Goal: Task Accomplishment & Management: Complete application form

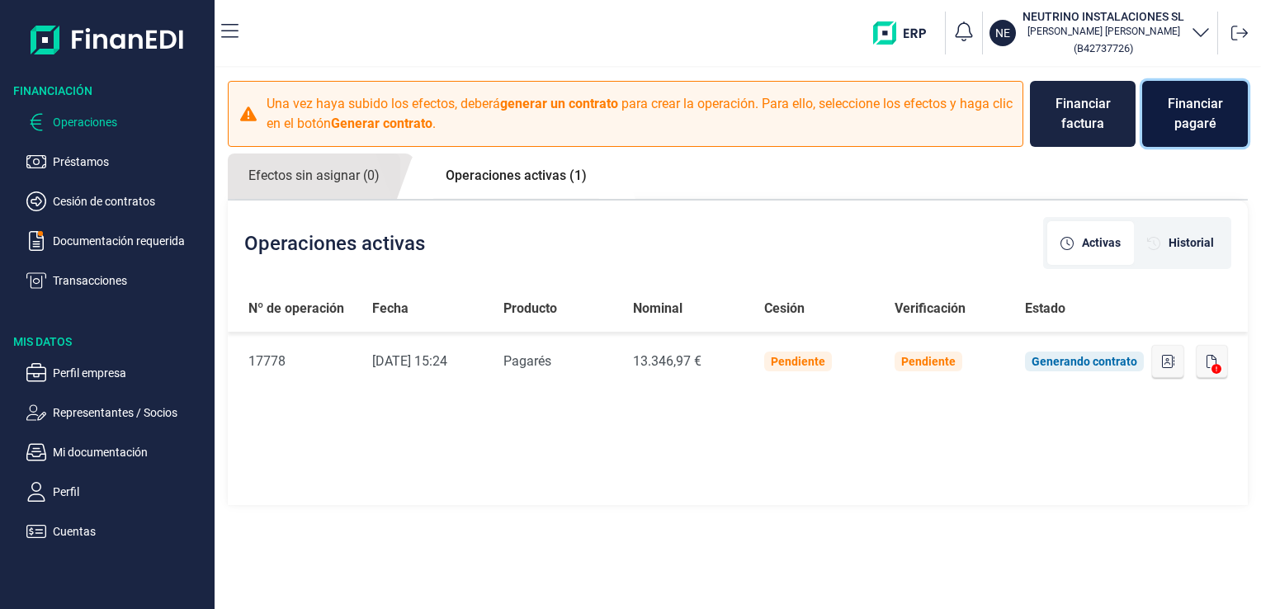
click at [1205, 127] on div "Financiar pagaré" at bounding box center [1194, 114] width 79 height 40
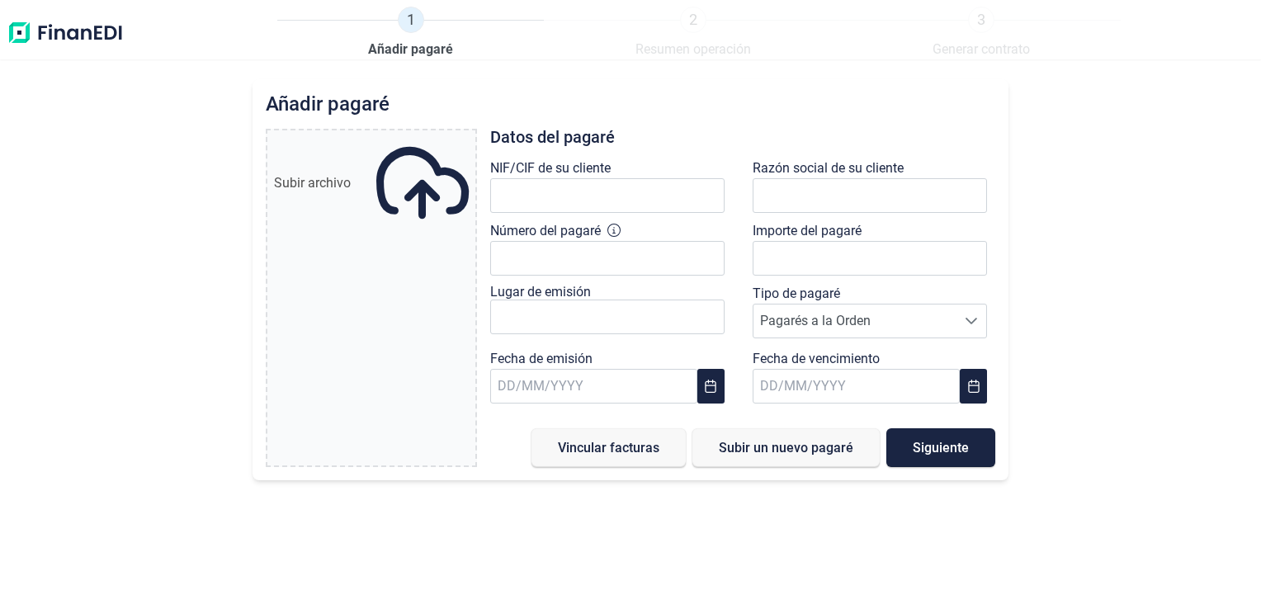
type input "0,00 €"
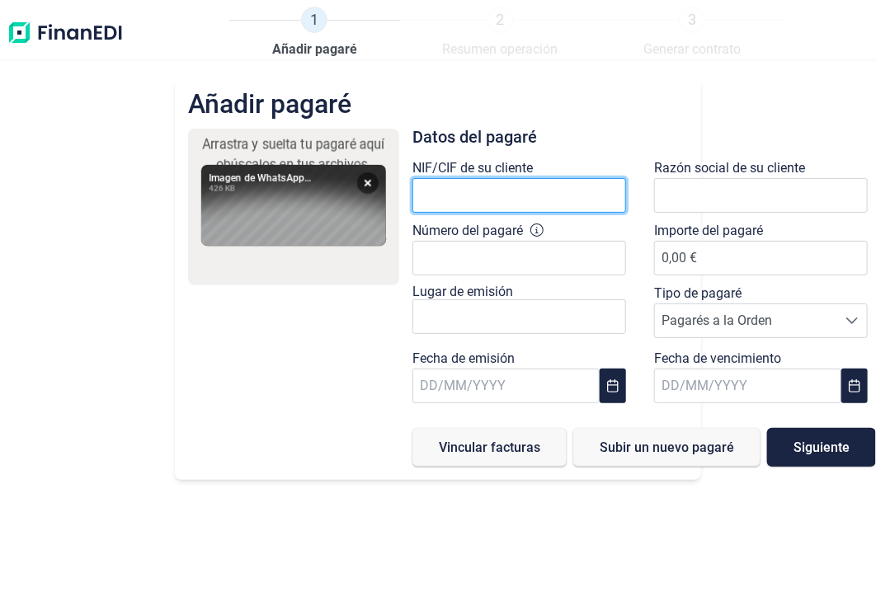
click at [540, 199] on input "text" at bounding box center [520, 195] width 214 height 35
type input "E73320830"
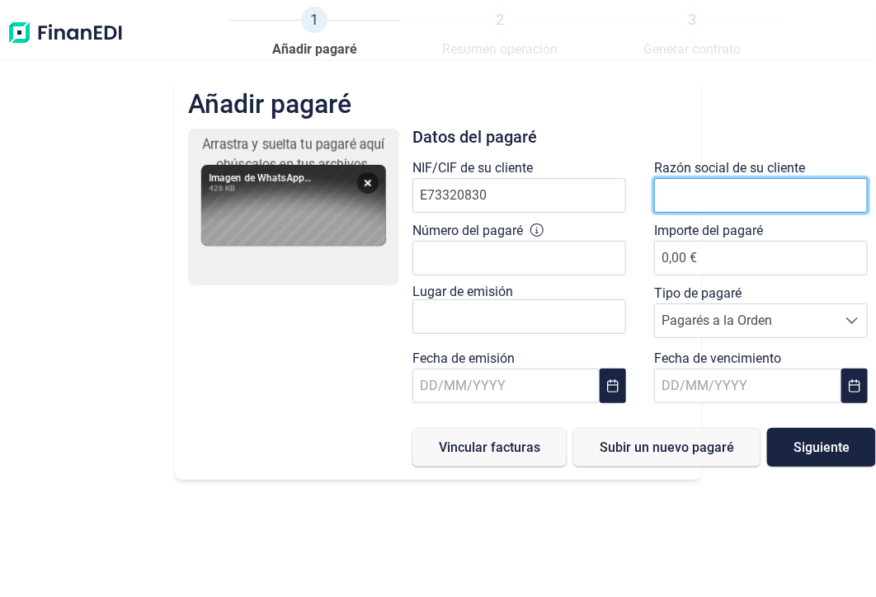
click at [709, 194] on input "text" at bounding box center [761, 195] width 214 height 35
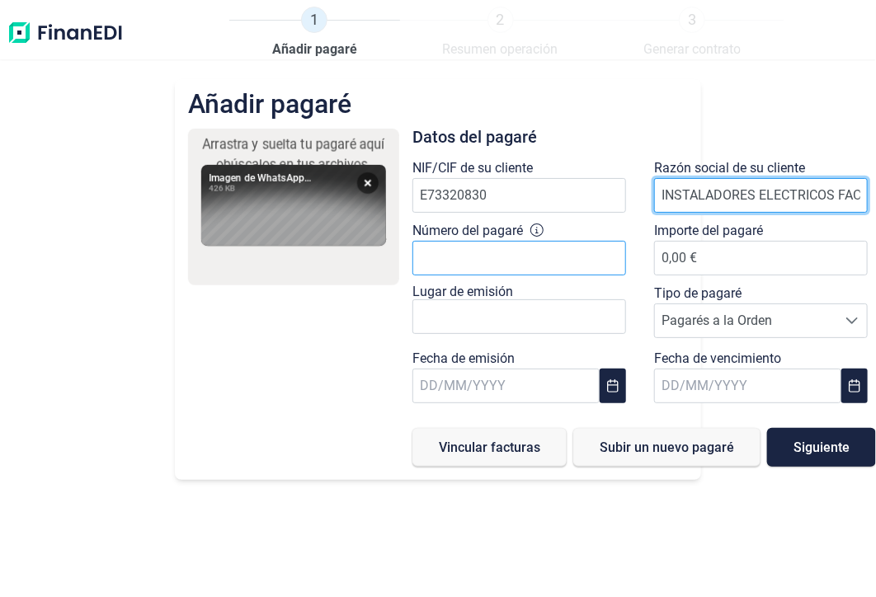
type input "INSTALADORES ELECTRICOS FAC"
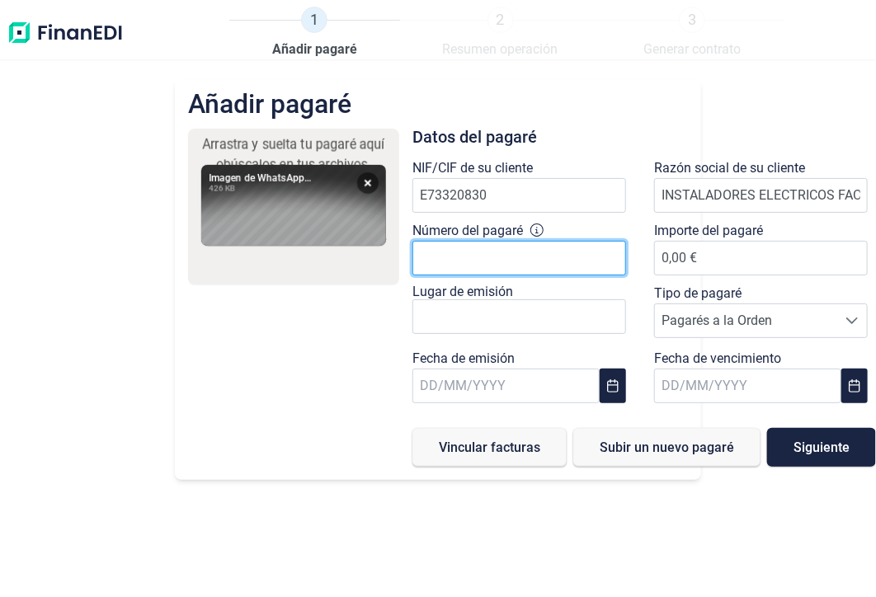
click at [551, 263] on input "Número del pagaré" at bounding box center [520, 258] width 214 height 35
type input "1557378682003"
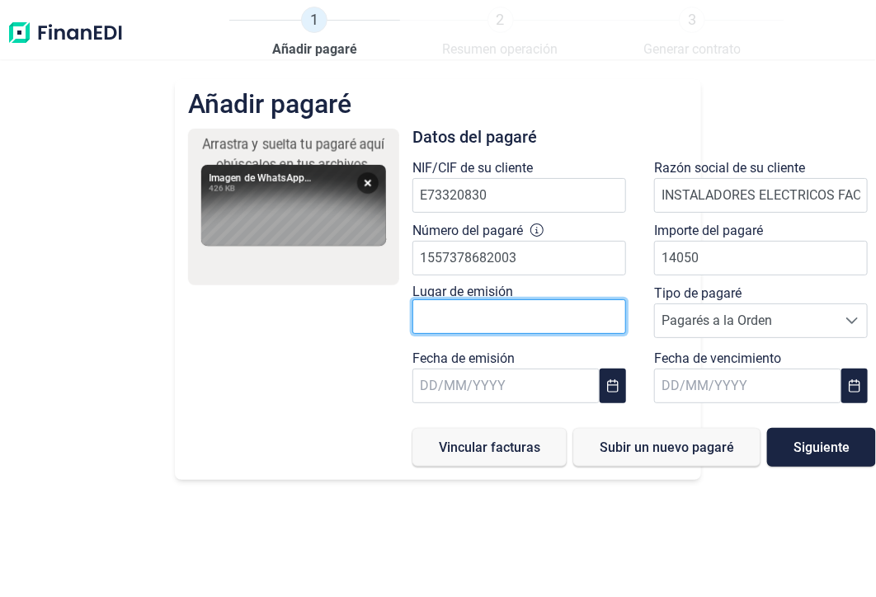
type input "14.050,00 €"
click at [574, 319] on input "text" at bounding box center [520, 317] width 214 height 35
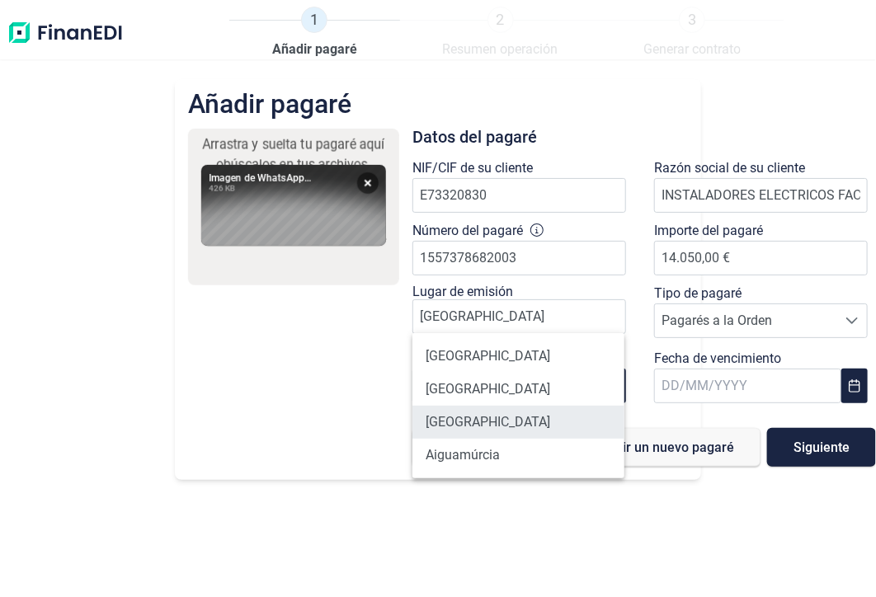
click at [466, 418] on li "[GEOGRAPHIC_DATA]" at bounding box center [519, 422] width 212 height 33
type input "[GEOGRAPHIC_DATA]"
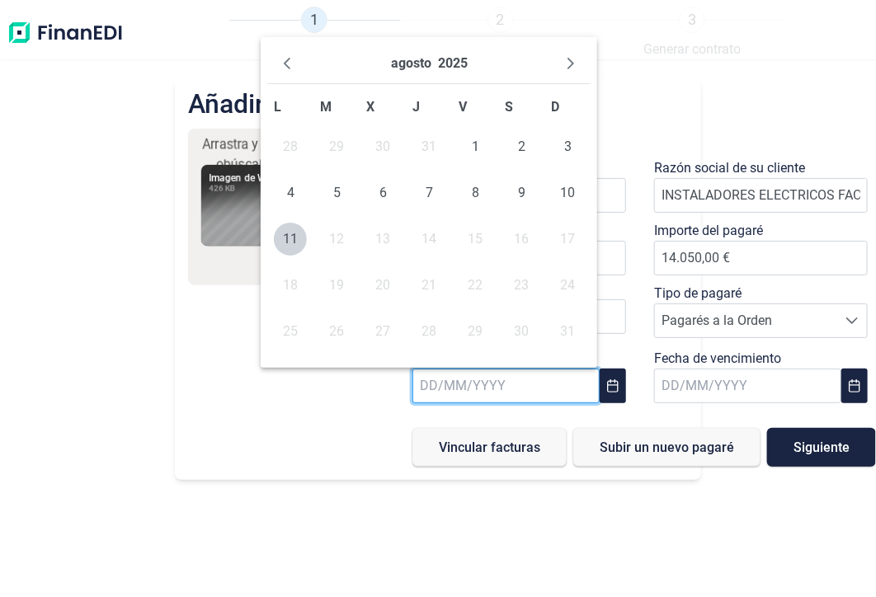
click at [472, 388] on input "text" at bounding box center [506, 386] width 186 height 35
click at [472, 139] on span "1" at bounding box center [475, 146] width 33 height 33
type input "[DATE]"
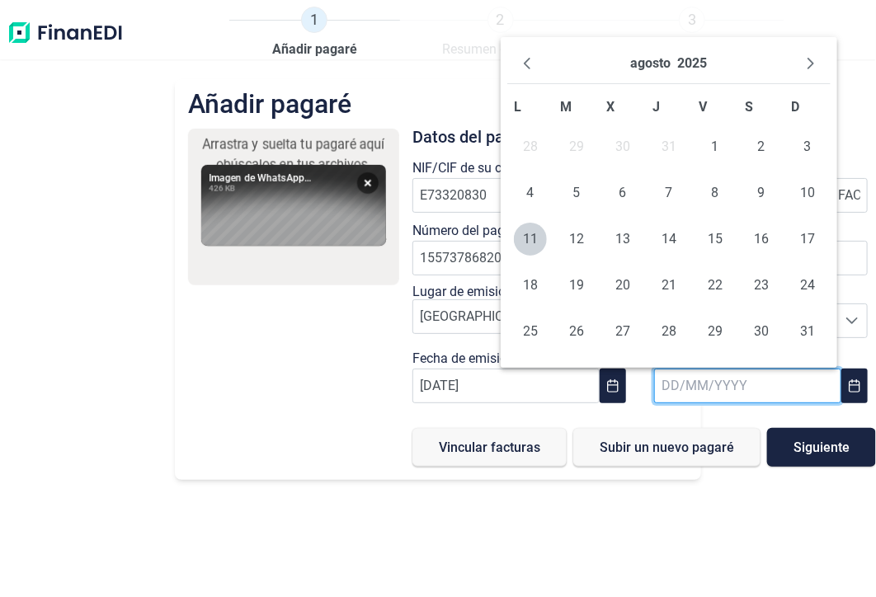
click at [731, 385] on input "text" at bounding box center [747, 386] width 186 height 35
click at [812, 68] on icon "Next Month" at bounding box center [811, 63] width 13 height 13
click at [705, 318] on span "31" at bounding box center [715, 331] width 33 height 33
type input "[DATE]"
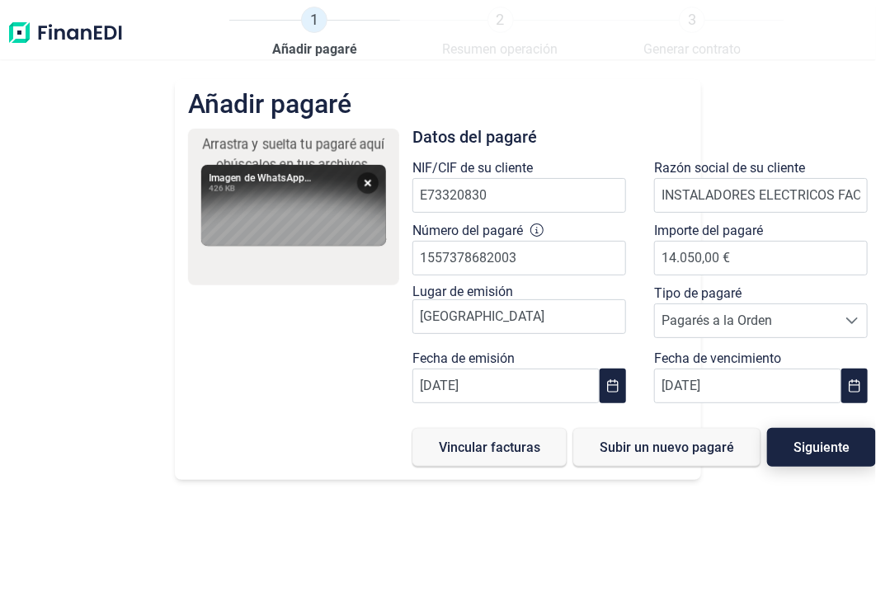
click at [843, 444] on span "Siguiente" at bounding box center [822, 447] width 56 height 12
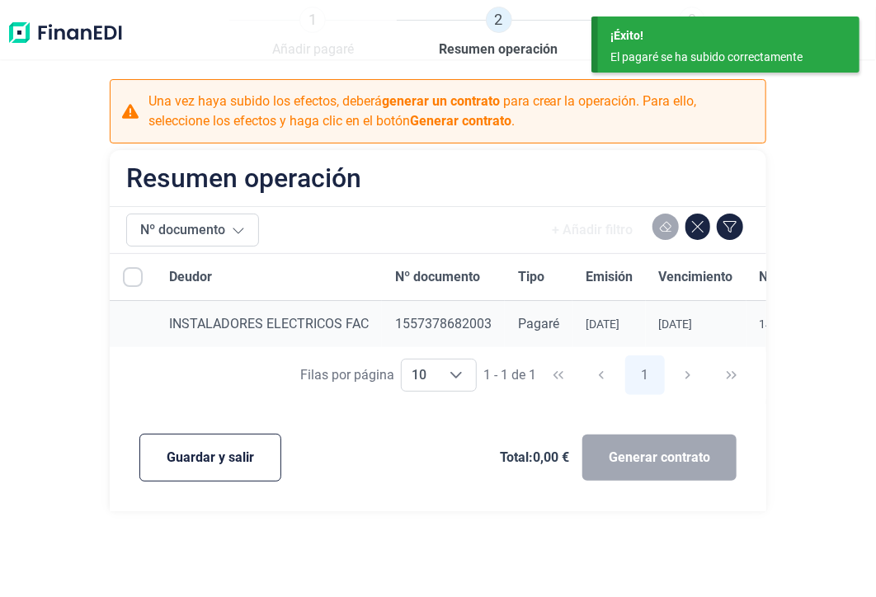
click at [627, 465] on div "Generar contrato" at bounding box center [660, 458] width 154 height 46
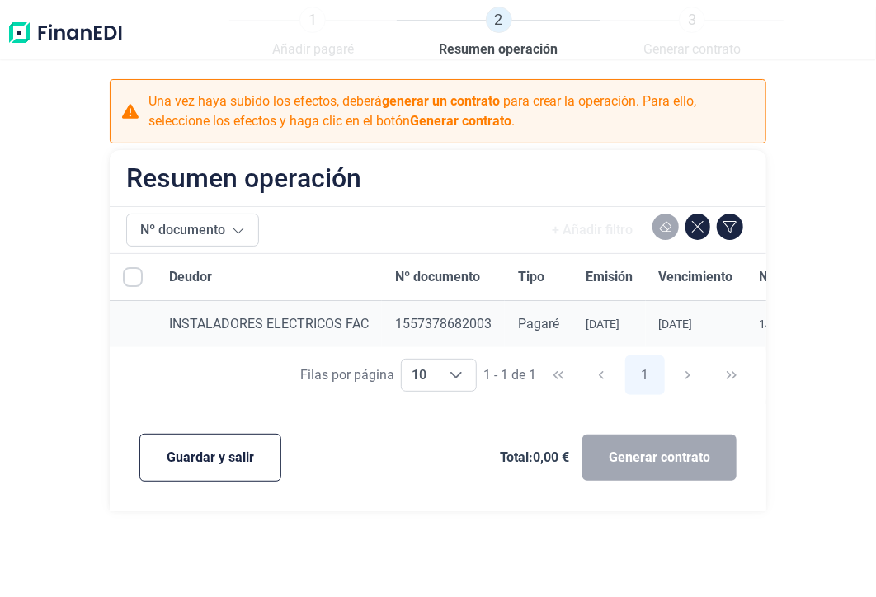
click at [135, 326] on td at bounding box center [133, 324] width 46 height 47
click at [129, 279] on input "All items unselected" at bounding box center [133, 277] width 20 height 20
click at [130, 277] on input "All items unselected" at bounding box center [133, 277] width 20 height 20
checkbox input "false"
click at [638, 473] on div "Generar contrato" at bounding box center [660, 458] width 154 height 46
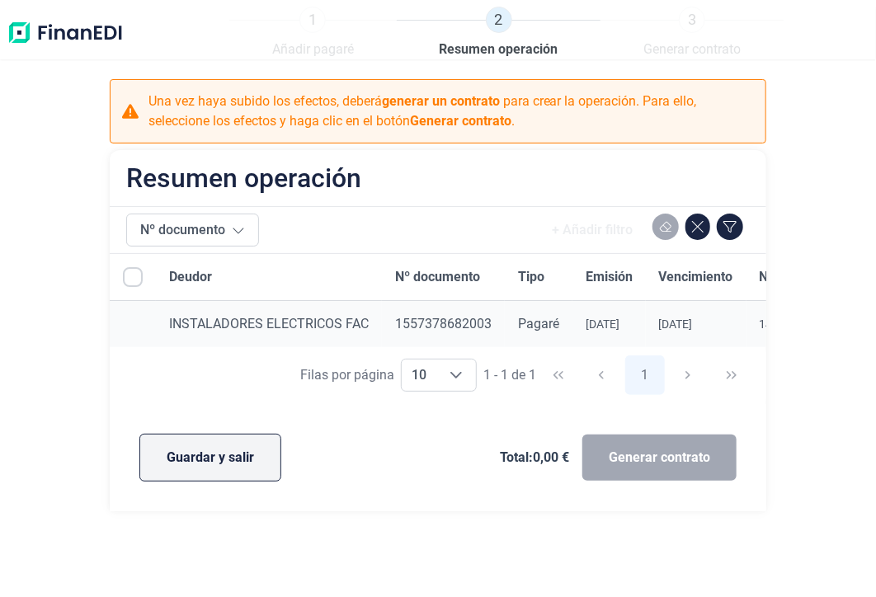
click at [234, 456] on span "Guardar y salir" at bounding box center [210, 458] width 87 height 20
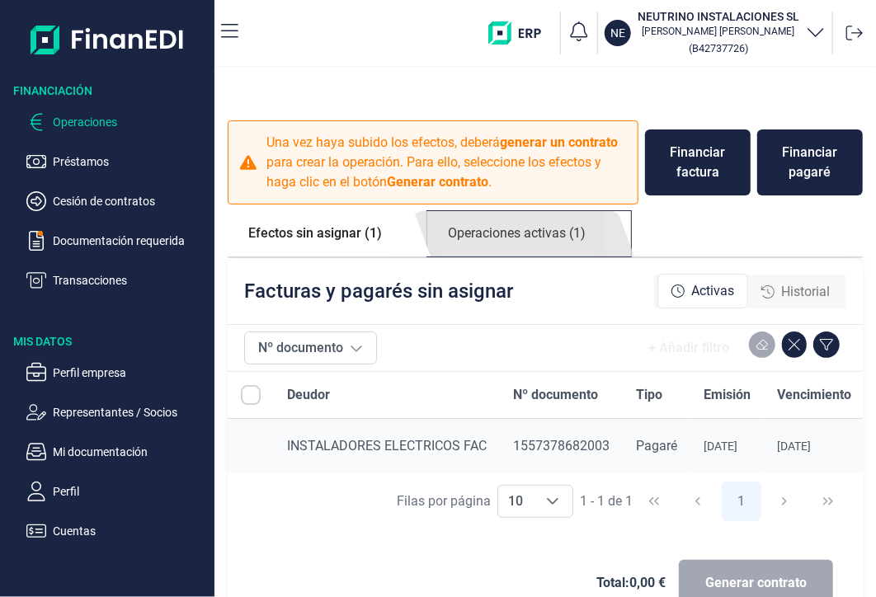
click at [569, 240] on link "Operaciones activas (1)" at bounding box center [516, 233] width 179 height 45
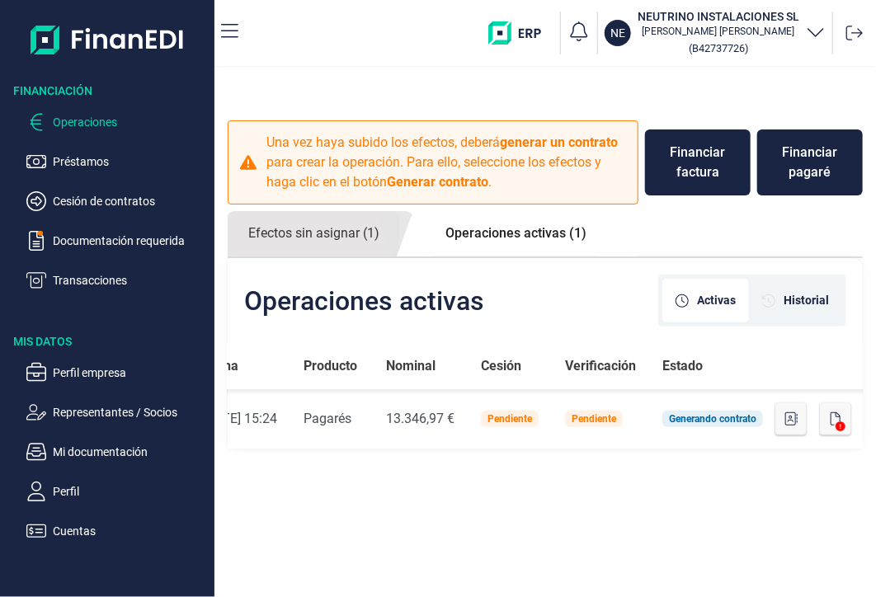
scroll to position [0, 183]
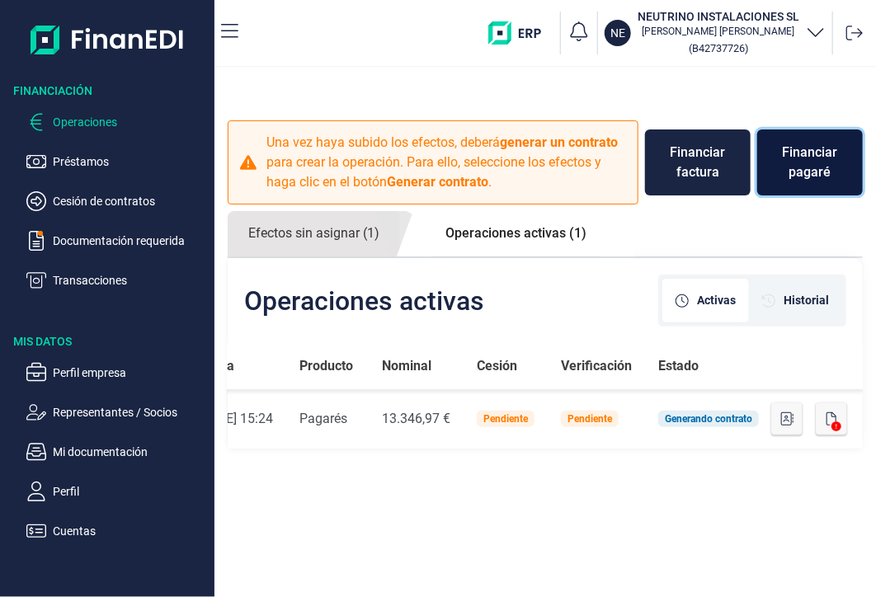
click at [832, 168] on div "Financiar pagaré" at bounding box center [810, 163] width 79 height 40
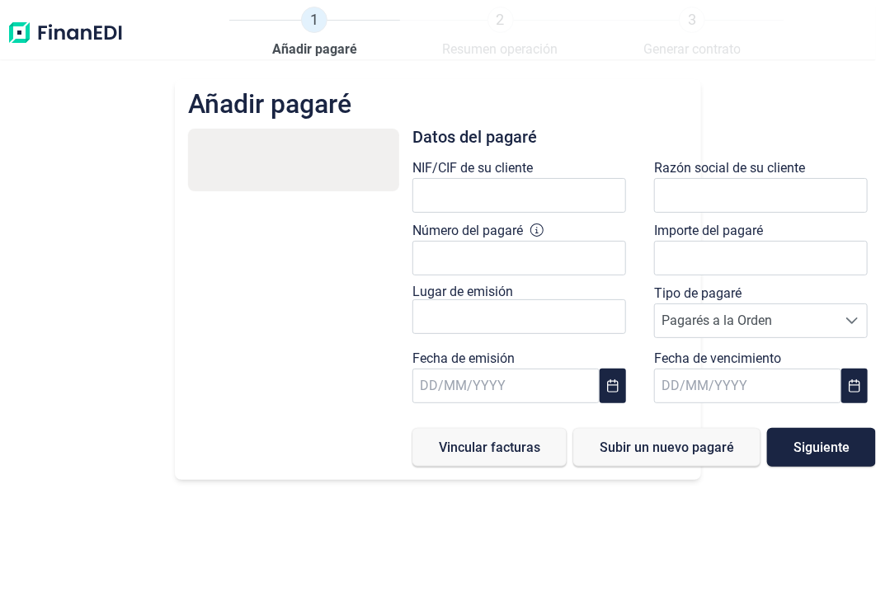
type input "0,00 €"
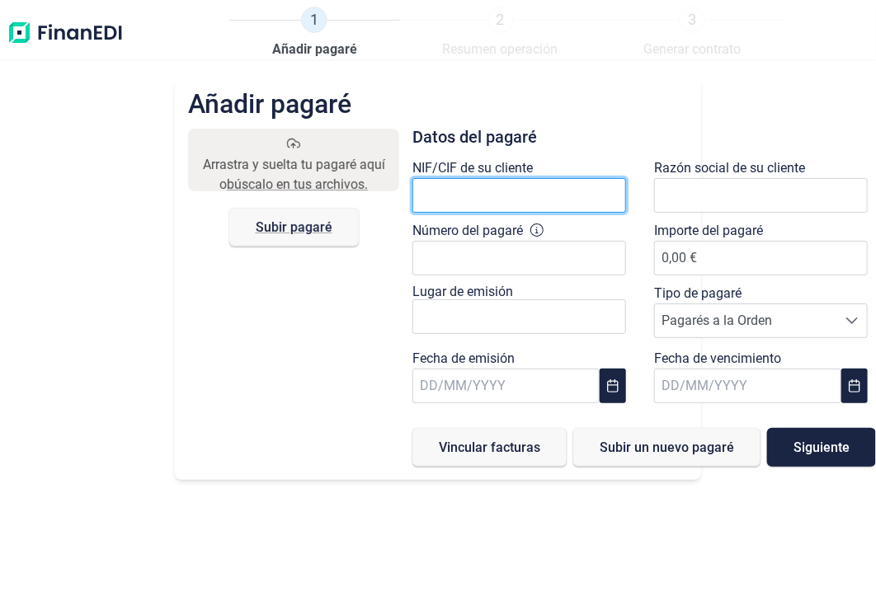
click at [564, 208] on input "text" at bounding box center [520, 195] width 214 height 35
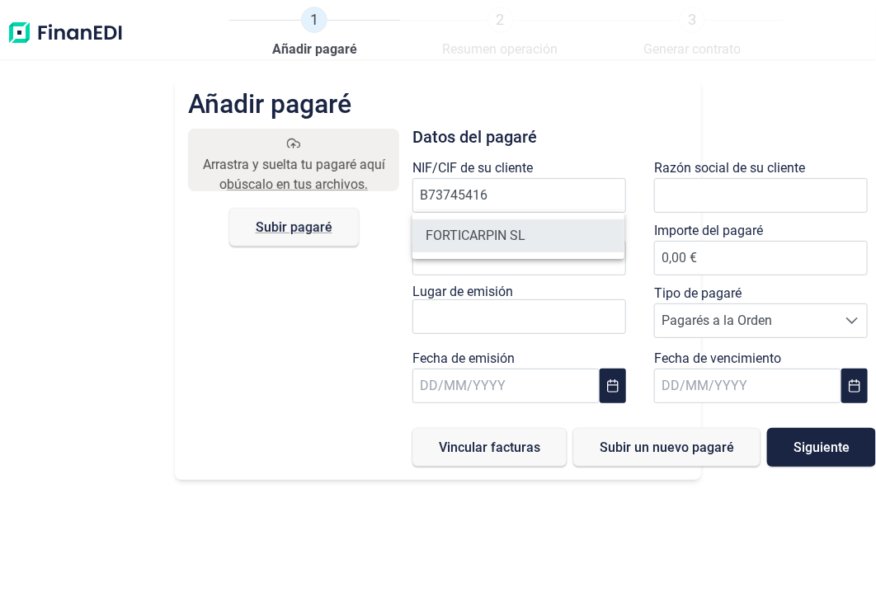
click at [514, 238] on li "FORTICARPIN SL" at bounding box center [519, 236] width 212 height 33
type input "B73745416"
type input "FORTICARPIN SL"
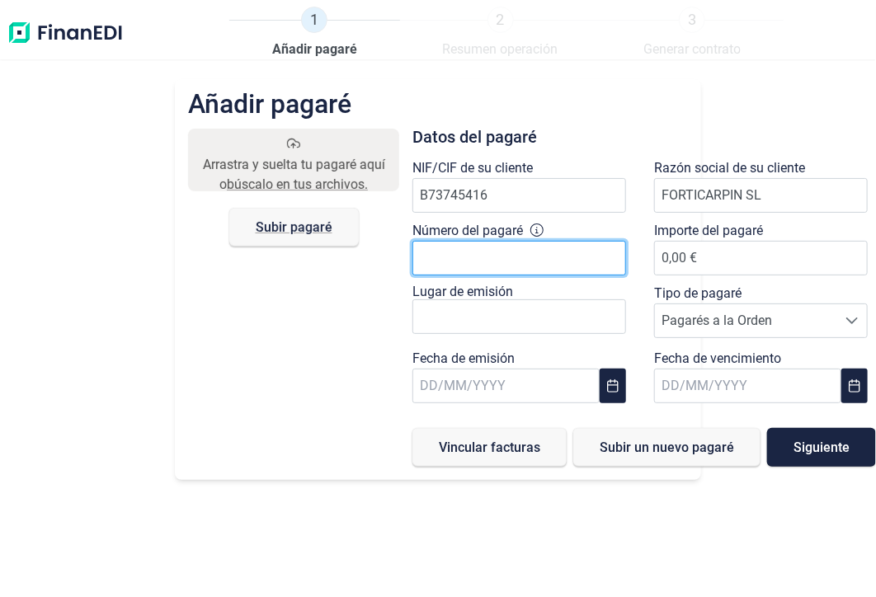
click at [492, 253] on input "Número del pagaré" at bounding box center [520, 258] width 214 height 35
type input "1599198182423"
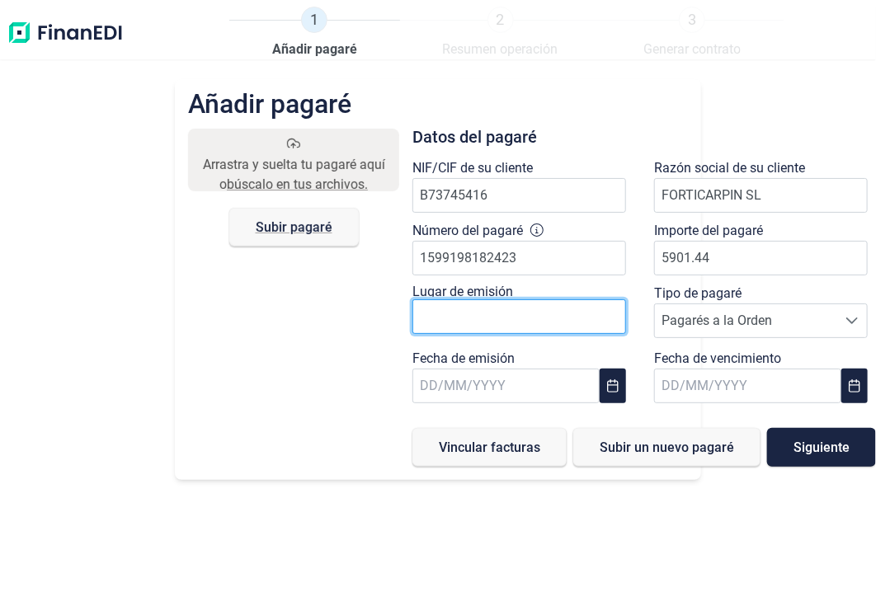
type input "5.901,44 €"
click at [590, 316] on input "text" at bounding box center [520, 317] width 214 height 35
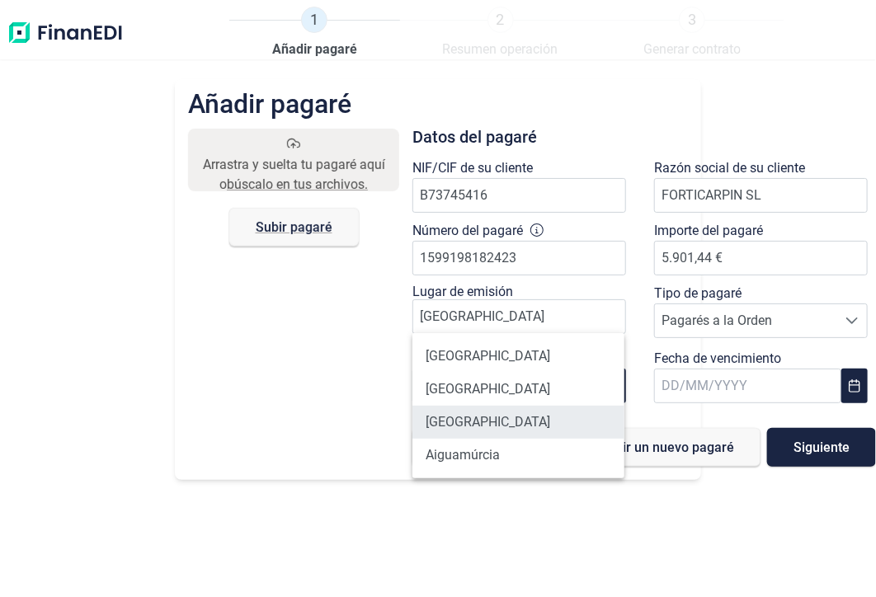
click at [463, 423] on li "[GEOGRAPHIC_DATA]" at bounding box center [519, 422] width 212 height 33
type input "[GEOGRAPHIC_DATA]"
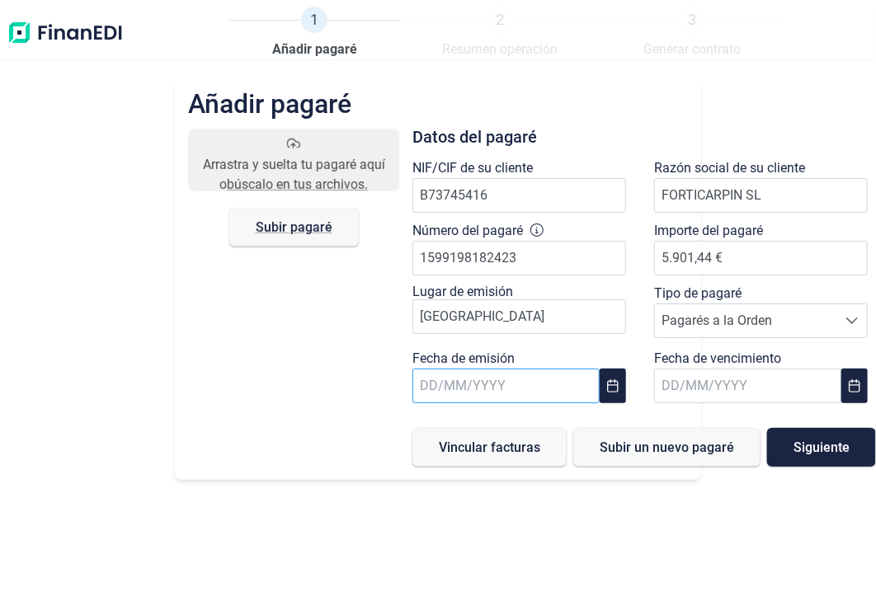
click at [507, 387] on input "text" at bounding box center [506, 386] width 186 height 35
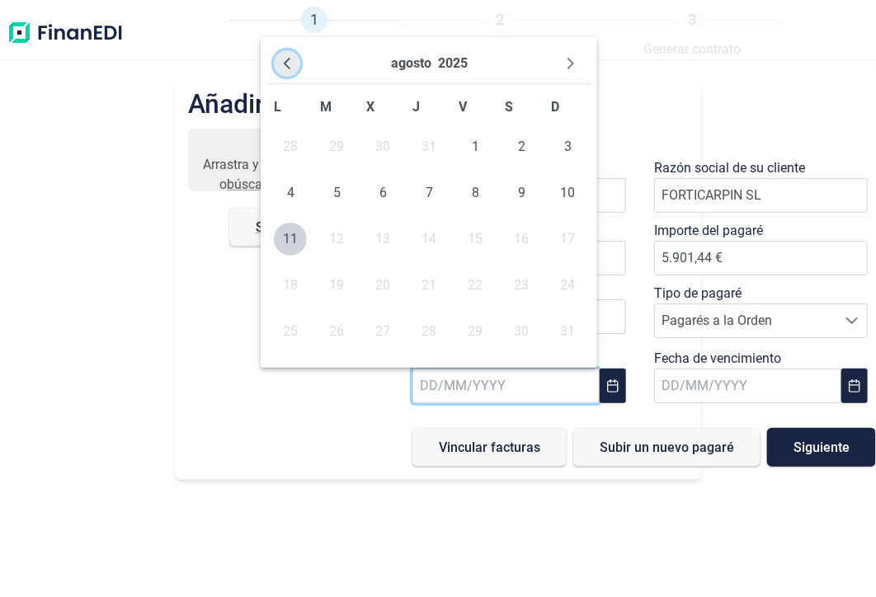
click at [287, 61] on icon "Previous Month" at bounding box center [288, 64] width 7 height 12
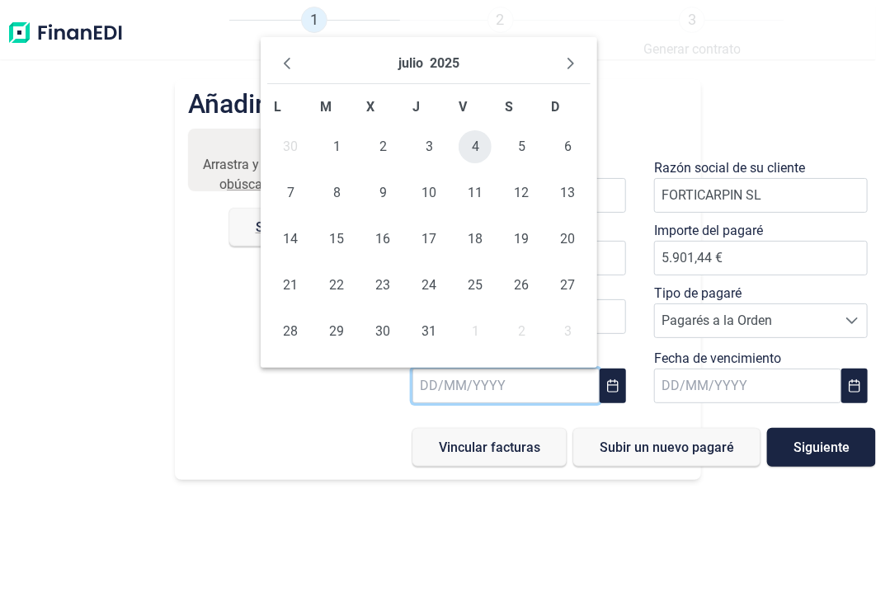
click at [470, 143] on span "4" at bounding box center [475, 146] width 33 height 33
type input "[DATE]"
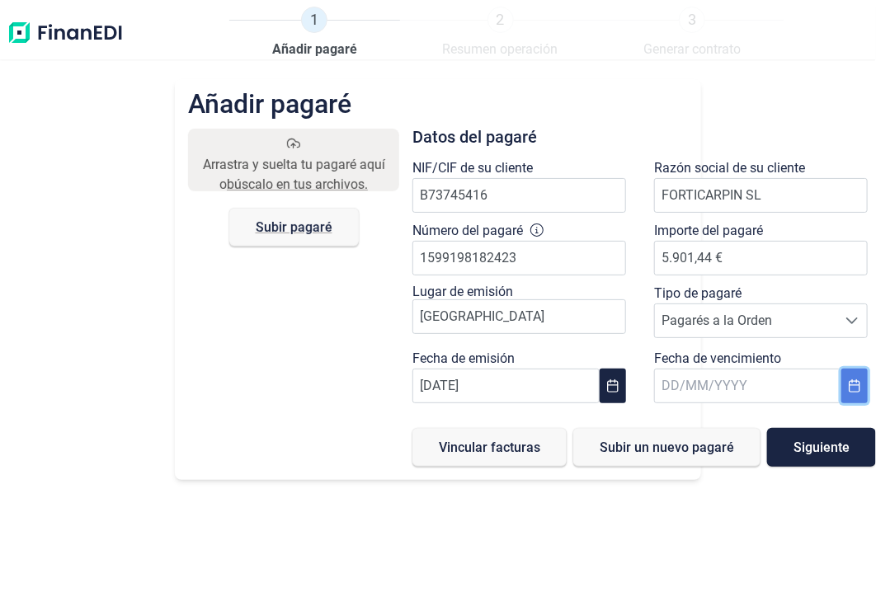
click at [852, 385] on icon "Choose Date" at bounding box center [854, 386] width 13 height 13
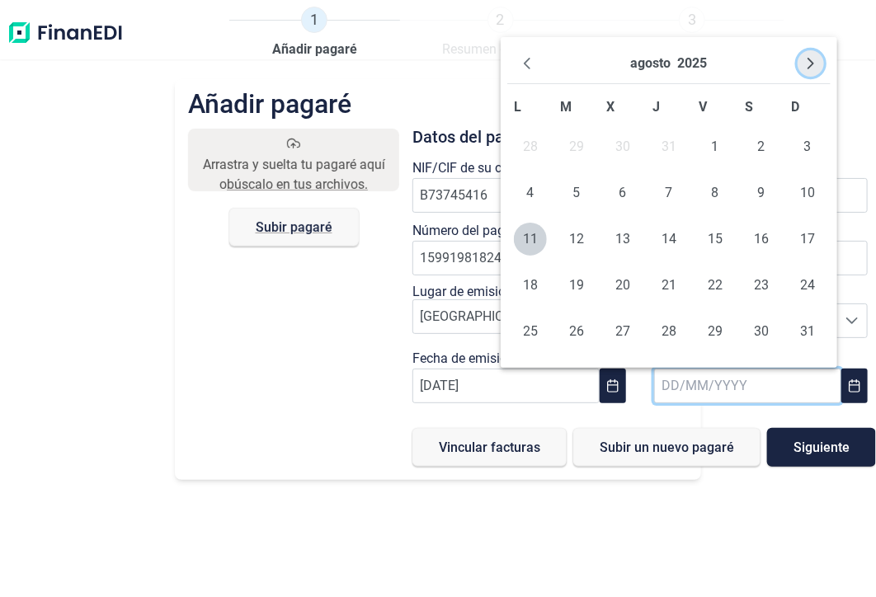
click at [814, 59] on icon "Next Month" at bounding box center [811, 63] width 13 height 13
click at [629, 197] on span "10" at bounding box center [623, 193] width 33 height 33
type input "[DATE]"
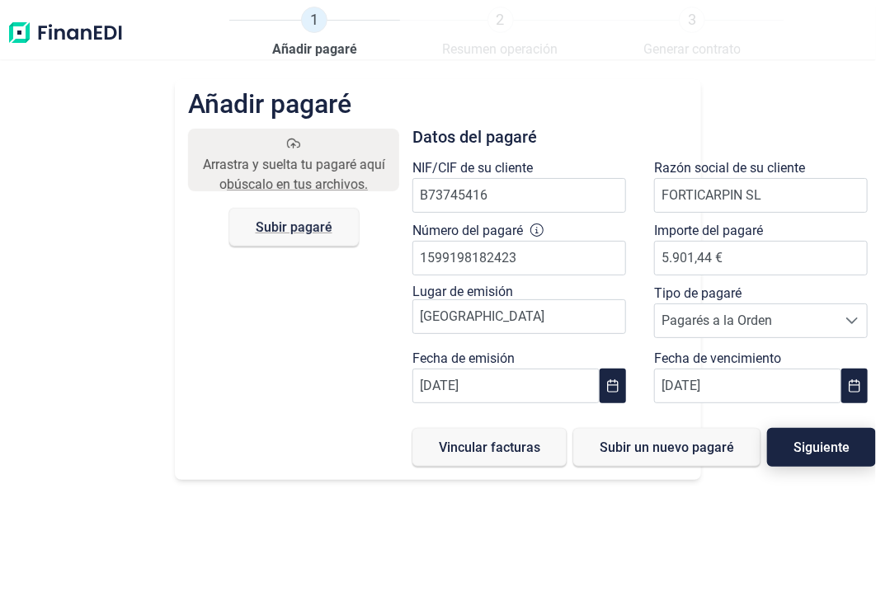
click at [824, 448] on span "Siguiente" at bounding box center [822, 447] width 56 height 12
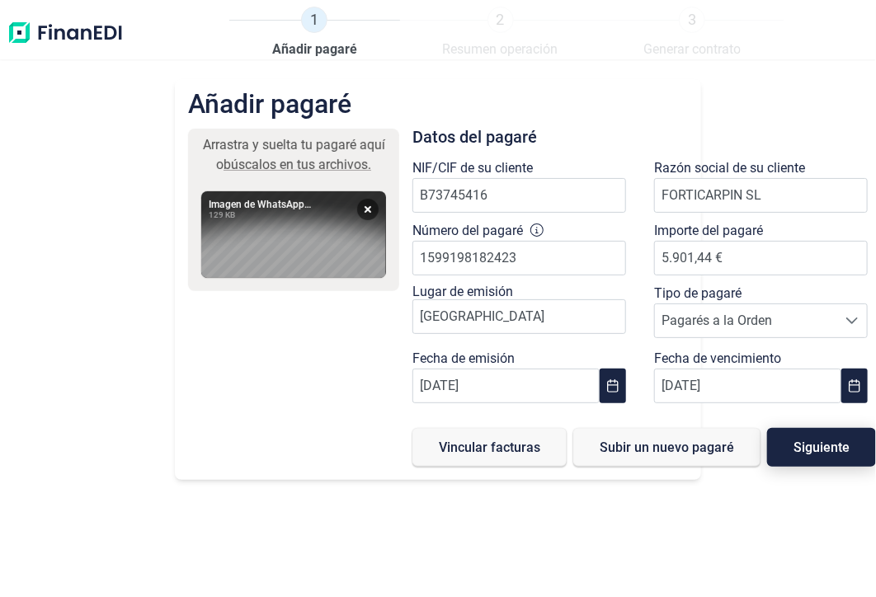
click at [794, 452] on span "Siguiente" at bounding box center [822, 447] width 56 height 12
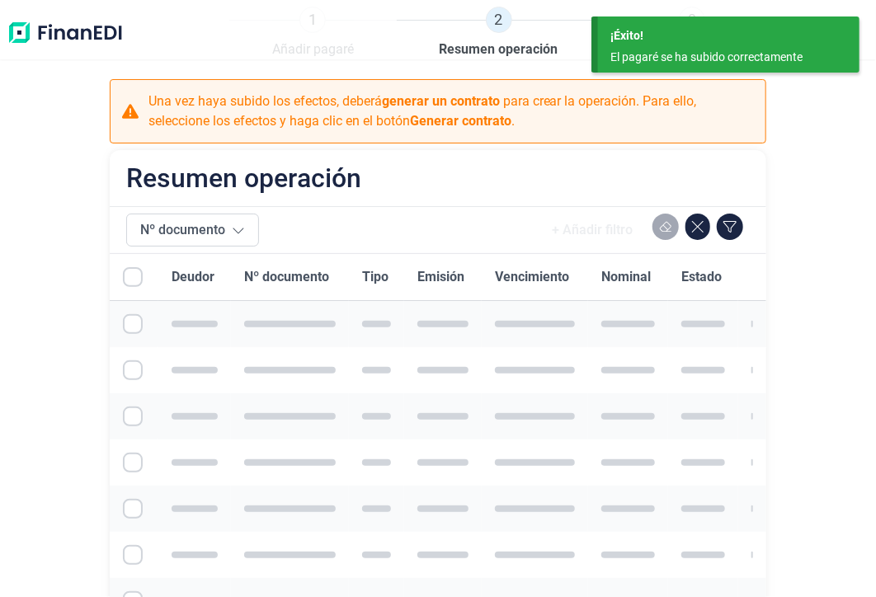
checkbox input "true"
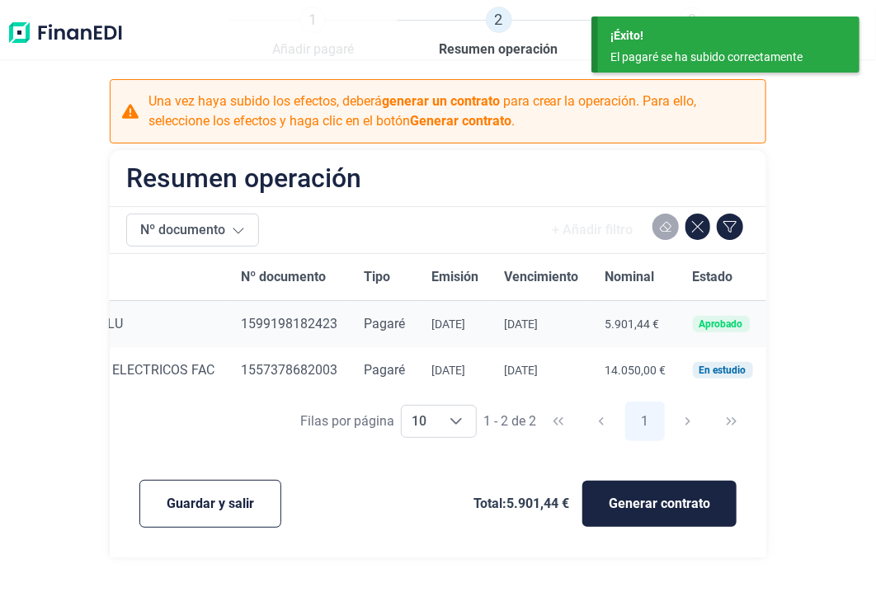
scroll to position [0, 192]
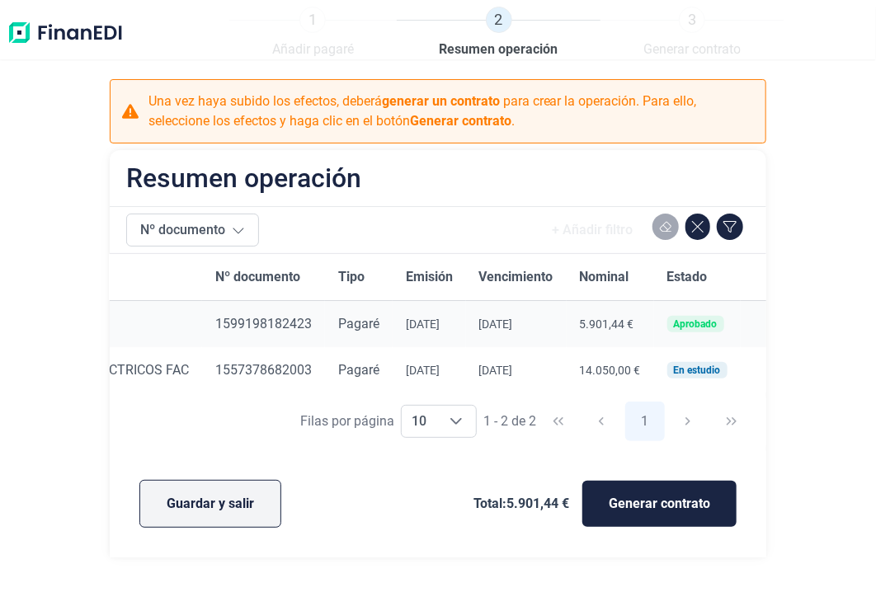
click at [247, 510] on span "Guardar y salir" at bounding box center [210, 504] width 87 height 20
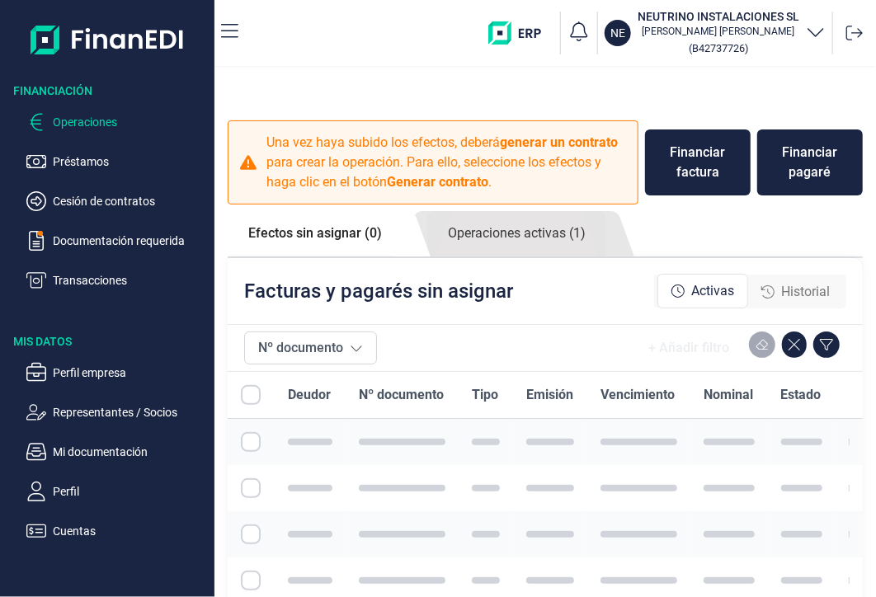
checkbox input "true"
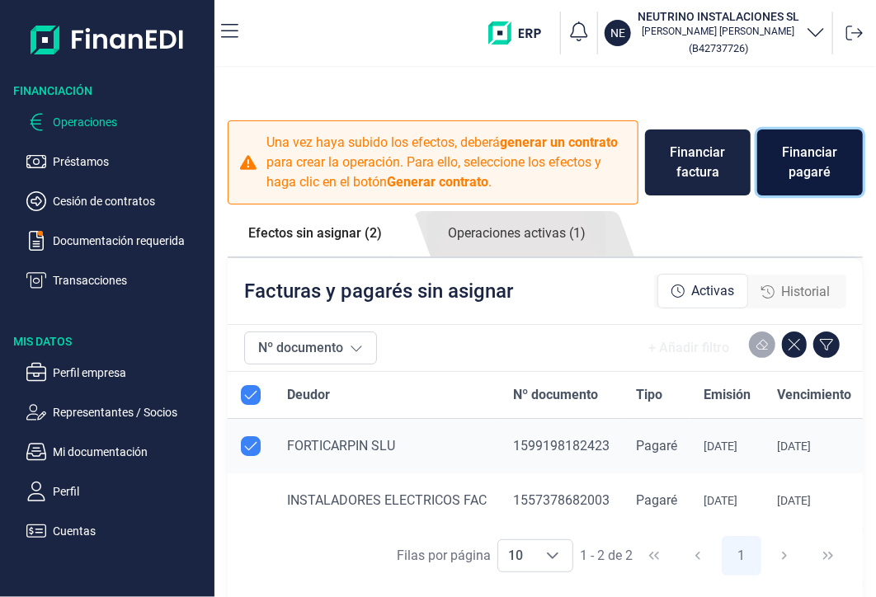
click at [803, 165] on div "Financiar pagaré" at bounding box center [810, 163] width 79 height 40
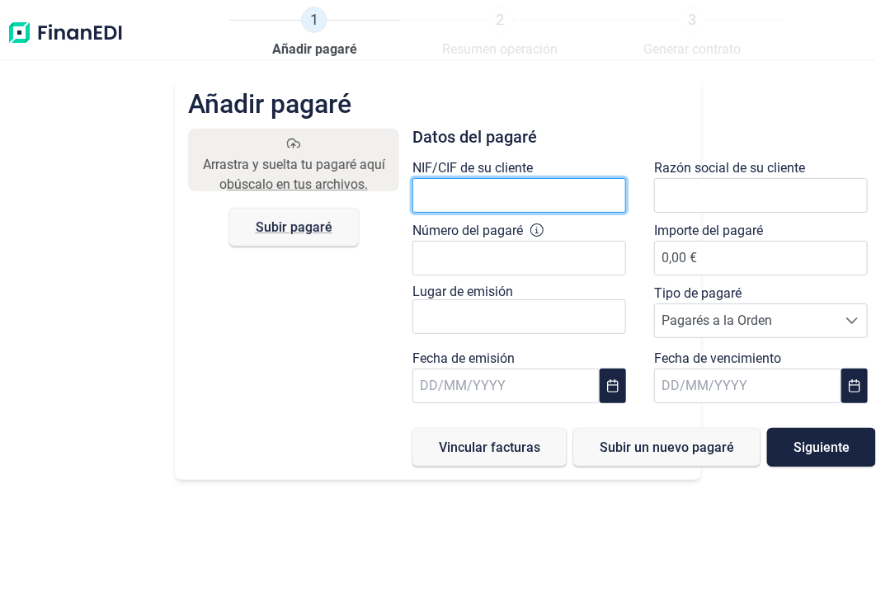
click at [542, 186] on input "text" at bounding box center [520, 195] width 214 height 35
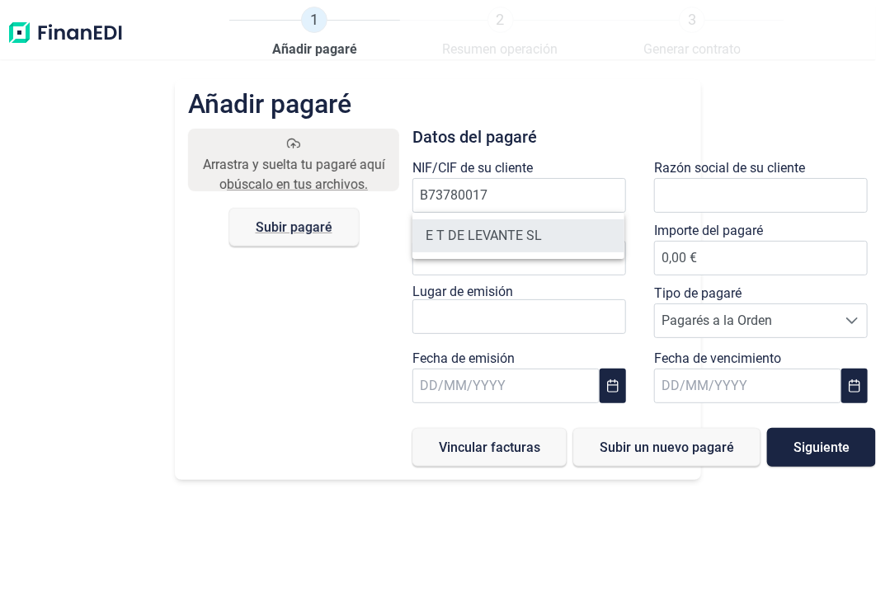
click at [518, 234] on li "E T DE LEVANTE SL" at bounding box center [519, 236] width 212 height 33
type input "B73780017"
type input "E T DE LEVANTE SL"
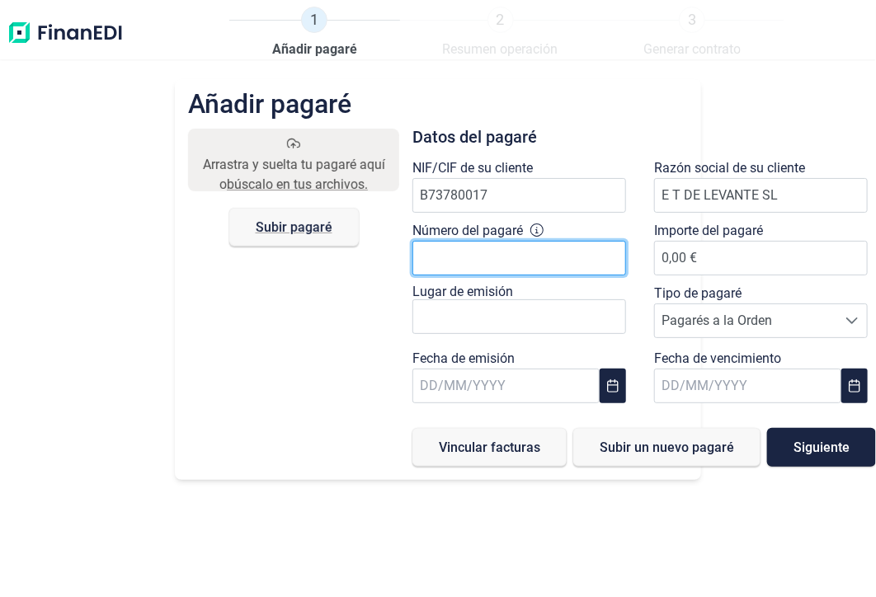
click at [505, 261] on input "Número del pagaré" at bounding box center [520, 258] width 214 height 35
type input "2734517482723"
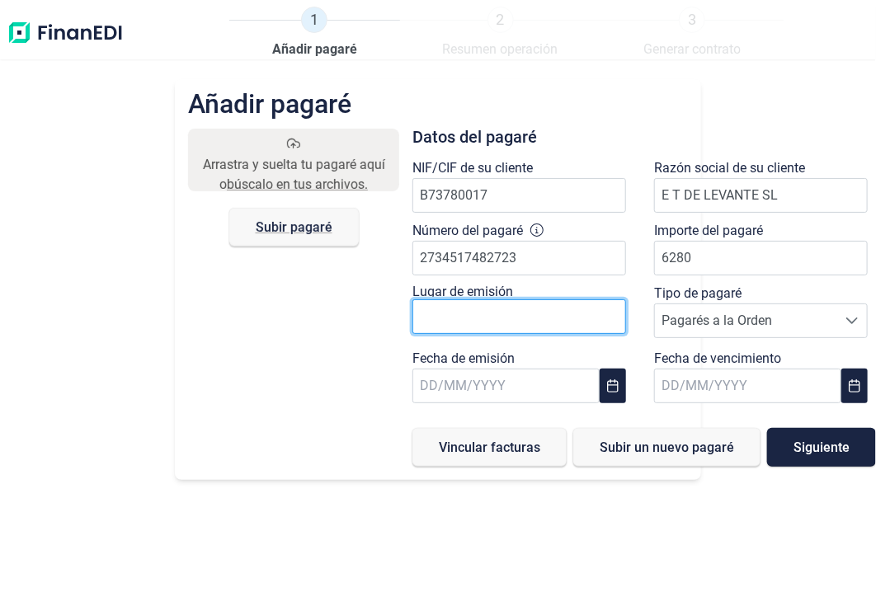
type input "6.280,00 €"
click at [577, 325] on input "text" at bounding box center [520, 317] width 214 height 35
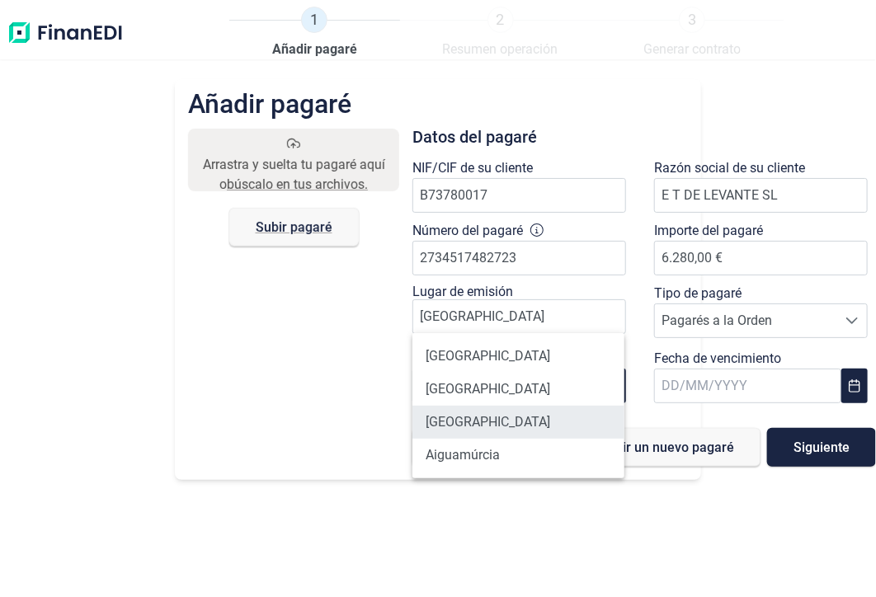
click at [470, 424] on li "[GEOGRAPHIC_DATA]" at bounding box center [519, 422] width 212 height 33
type input "[GEOGRAPHIC_DATA]"
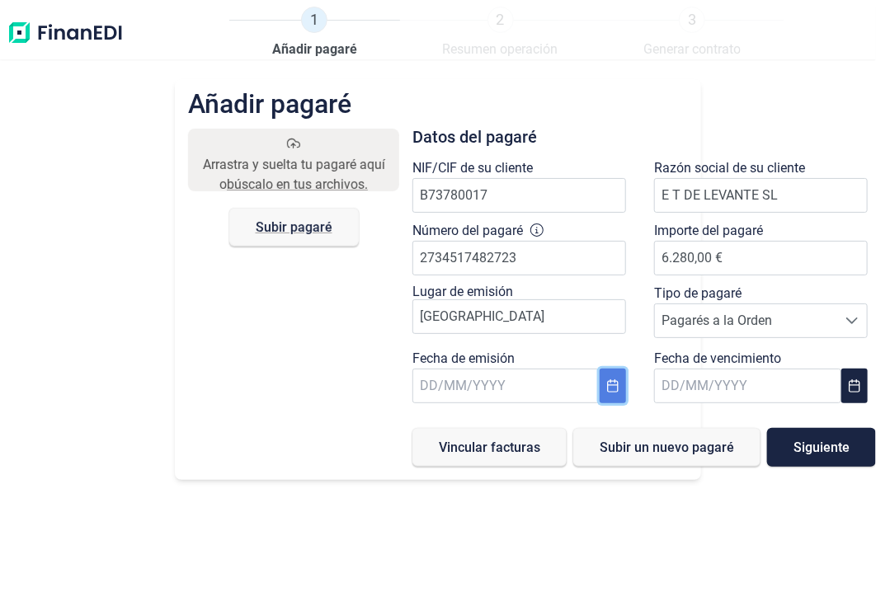
click at [621, 383] on button "Choose Date" at bounding box center [613, 386] width 27 height 35
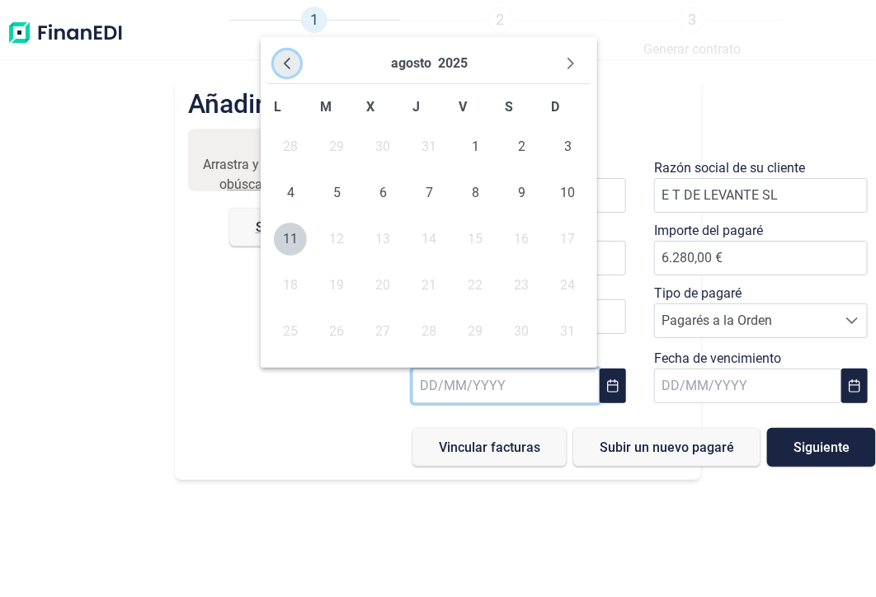
click at [286, 59] on icon "Previous Month" at bounding box center [287, 63] width 13 height 13
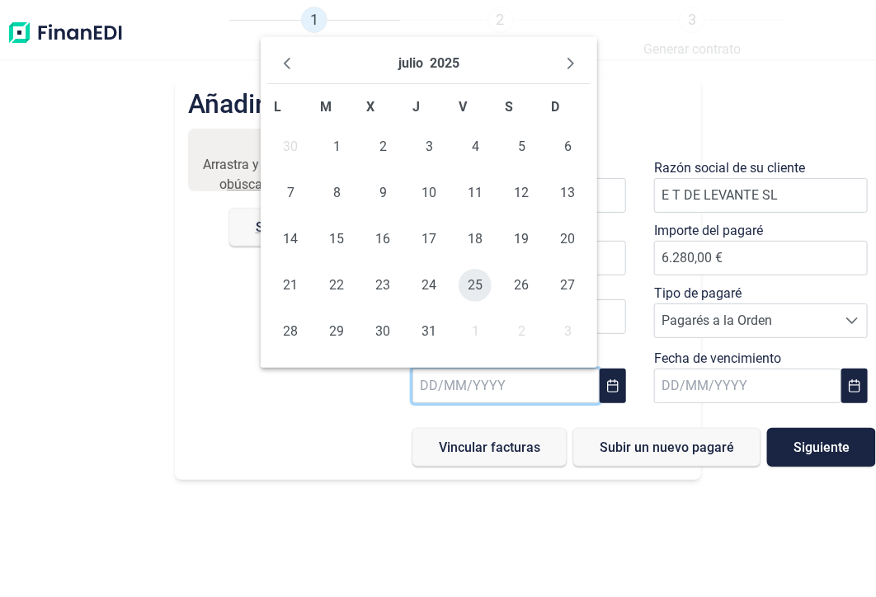
click at [479, 289] on span "25" at bounding box center [475, 285] width 33 height 33
type input "[DATE]"
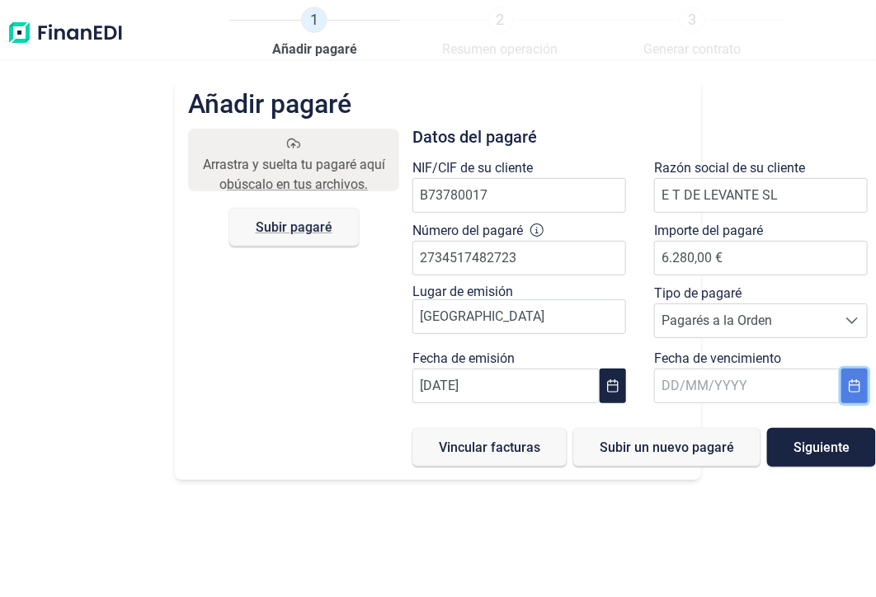
click at [849, 390] on icon "Choose Date" at bounding box center [854, 386] width 11 height 13
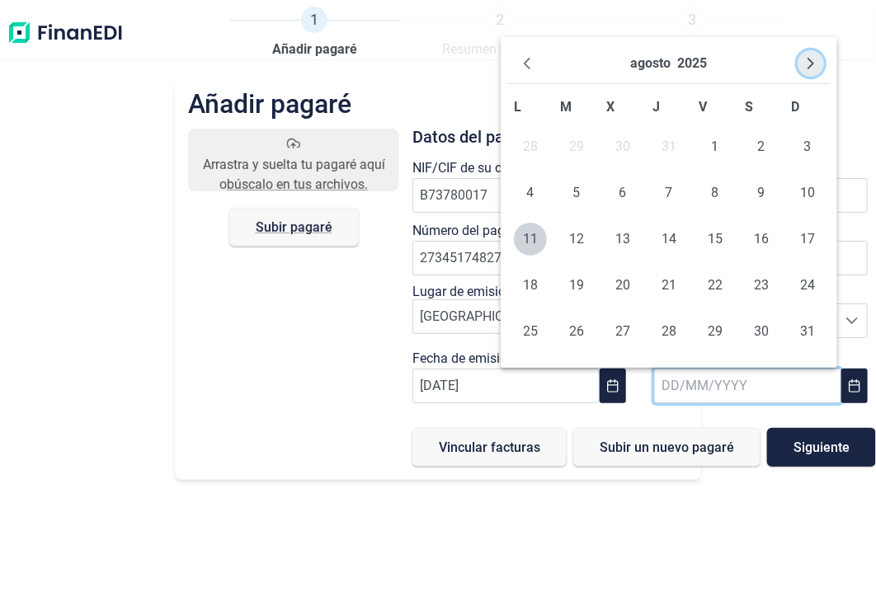
click at [811, 53] on button "Next Month" at bounding box center [811, 63] width 26 height 26
click at [758, 284] on span "25" at bounding box center [761, 285] width 33 height 33
type input "[DATE]"
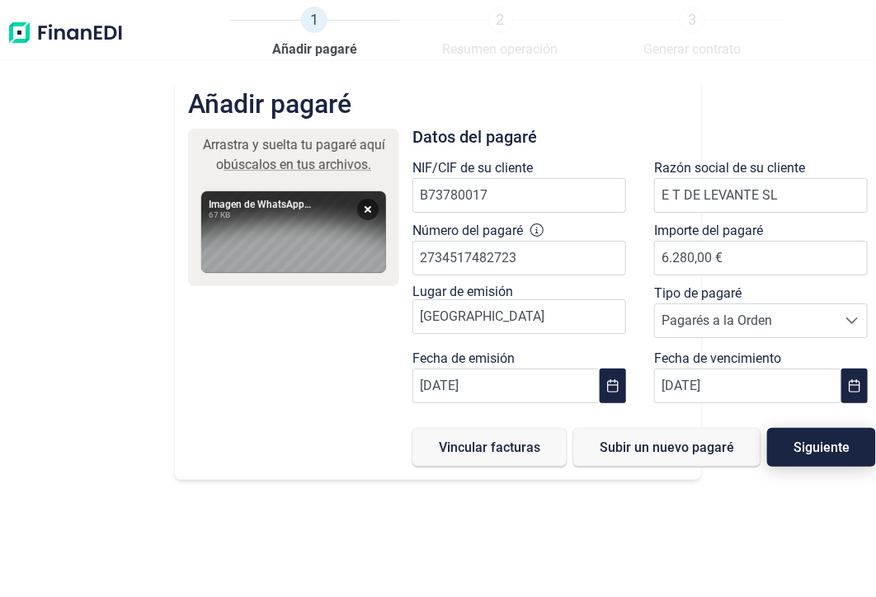
click at [834, 446] on span "Siguiente" at bounding box center [822, 447] width 56 height 12
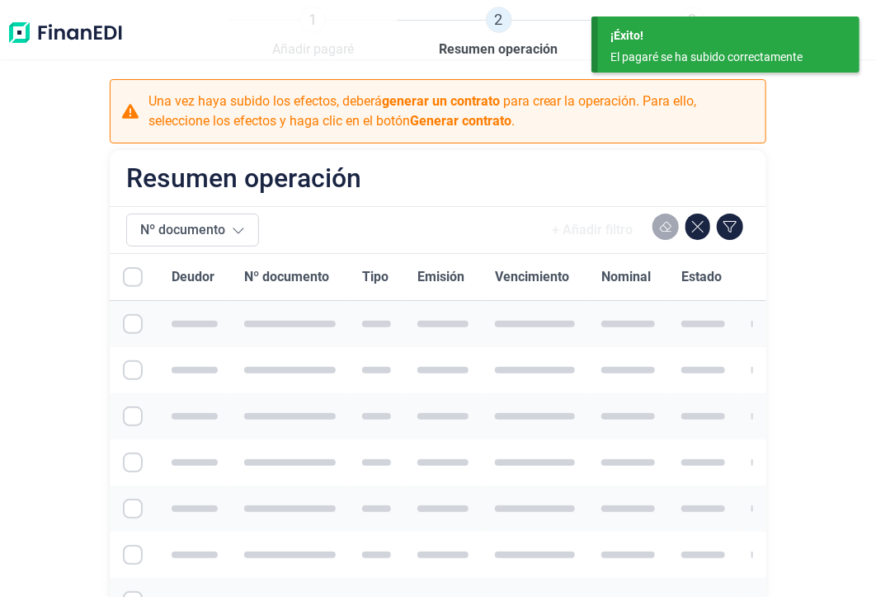
checkbox input "true"
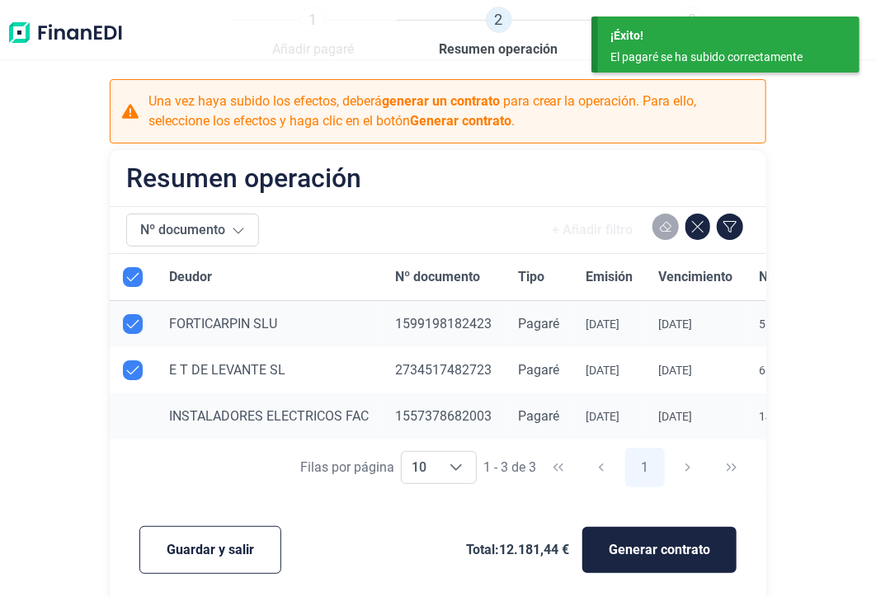
drag, startPoint x: 574, startPoint y: 446, endPoint x: 627, endPoint y: 449, distance: 52.9
click at [640, 449] on div "Filas por página 10 10 10 1 - 3 de 3 1" at bounding box center [439, 468] width 658 height 57
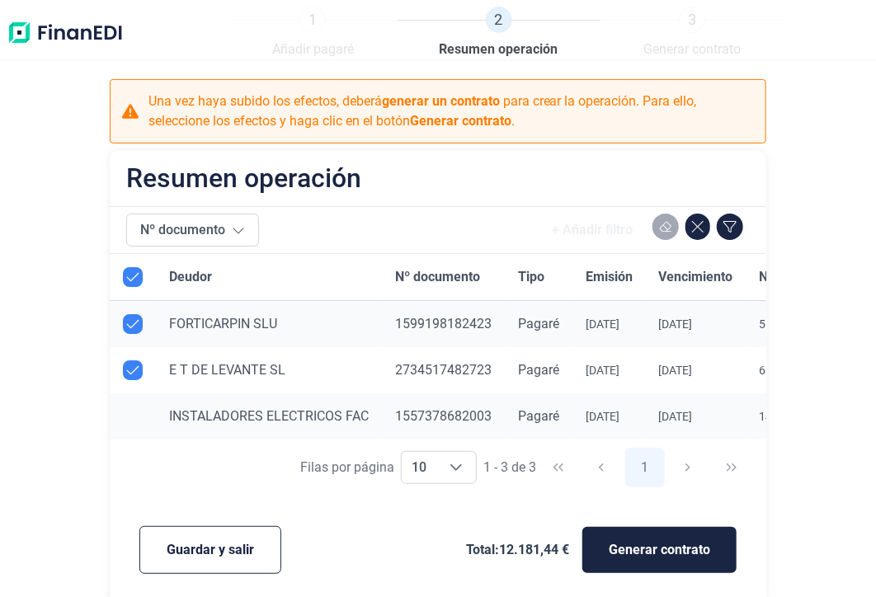
click at [539, 177] on div "Resumen operación" at bounding box center [439, 178] width 658 height 56
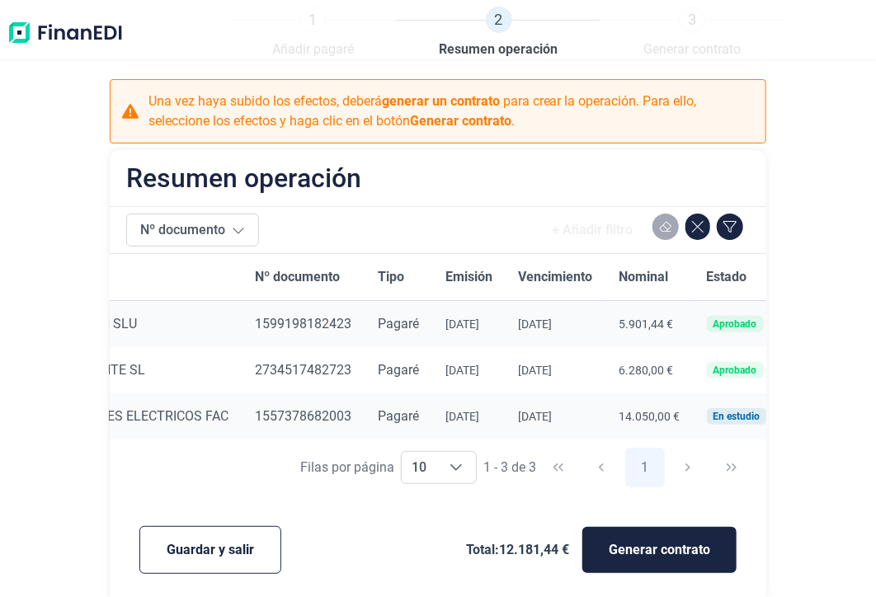
scroll to position [0, 197]
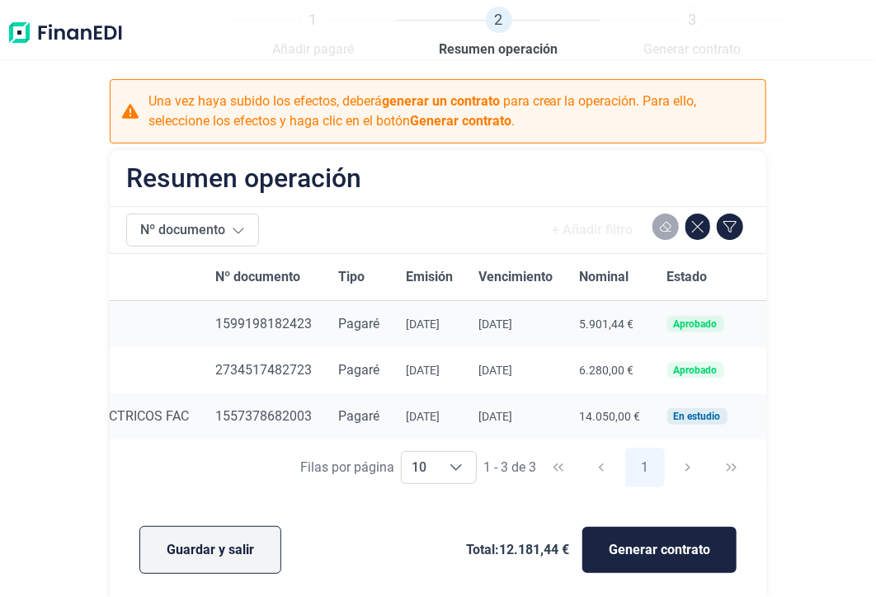
click at [221, 559] on span "Guardar y salir" at bounding box center [210, 551] width 87 height 20
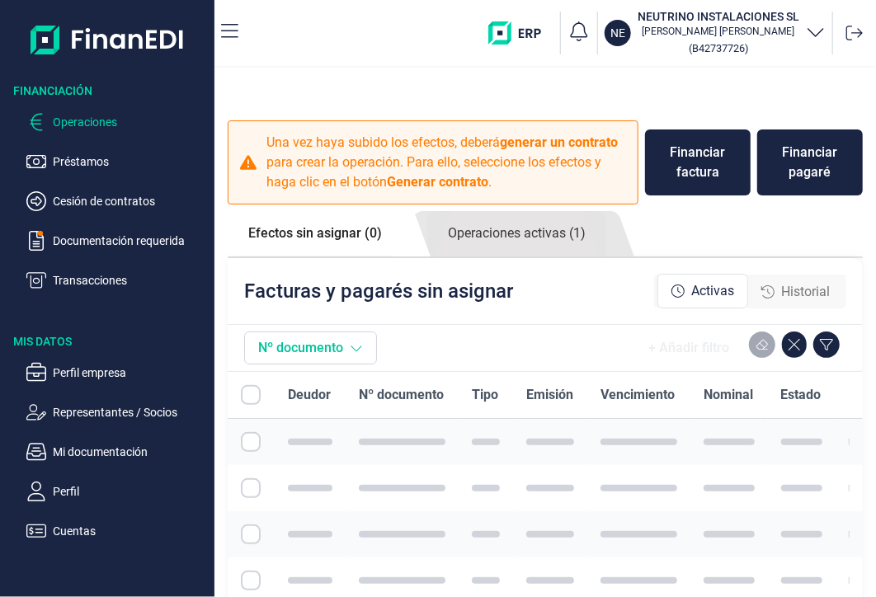
checkbox input "true"
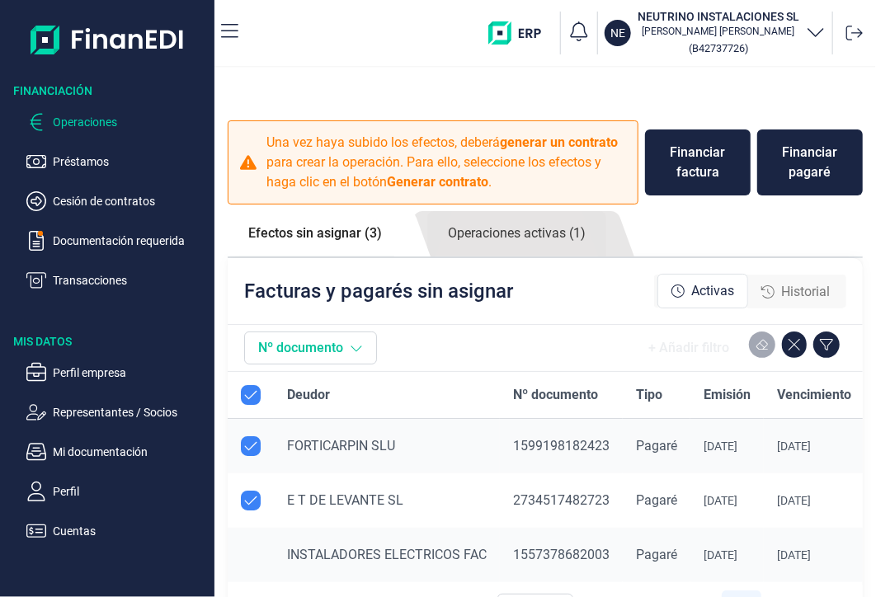
checkbox input "true"
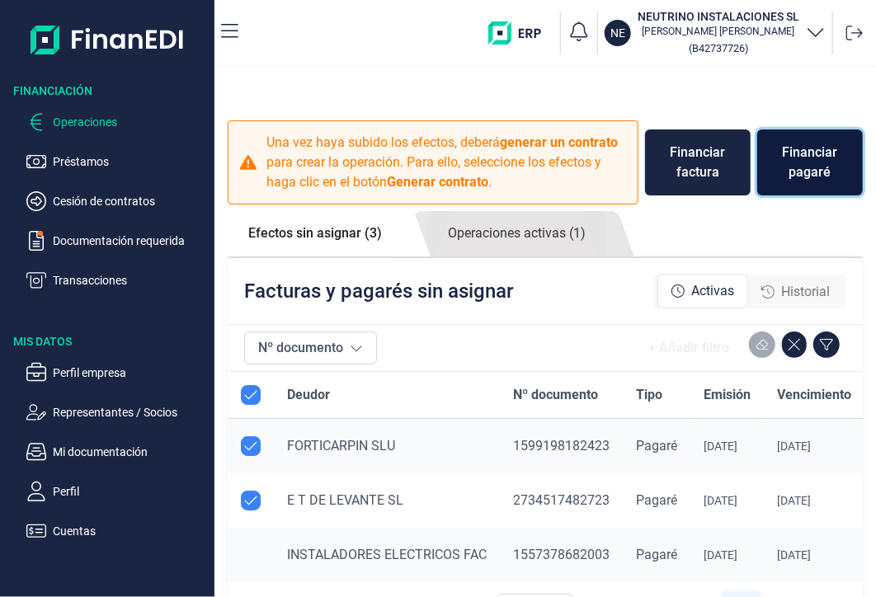
click at [824, 172] on div "Financiar pagaré" at bounding box center [810, 163] width 79 height 40
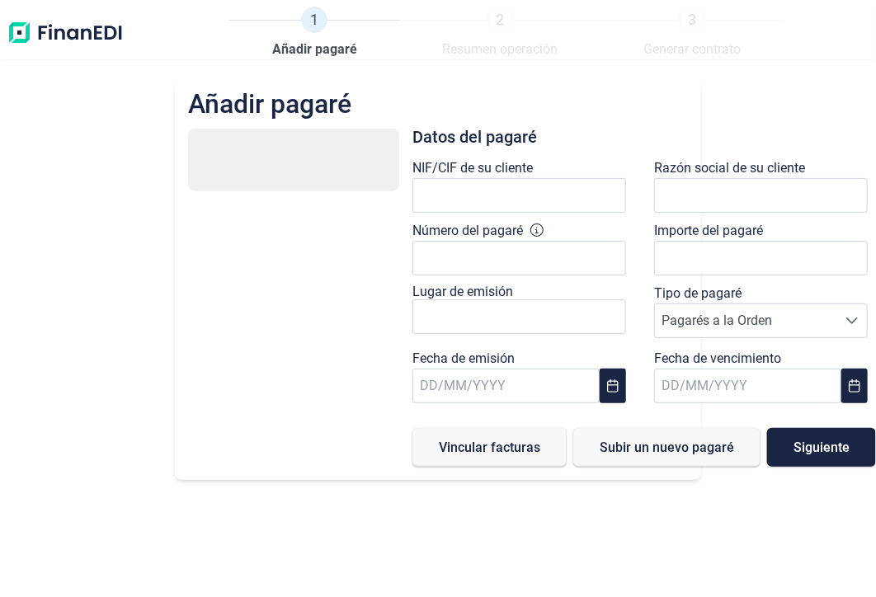
type input "0,00 €"
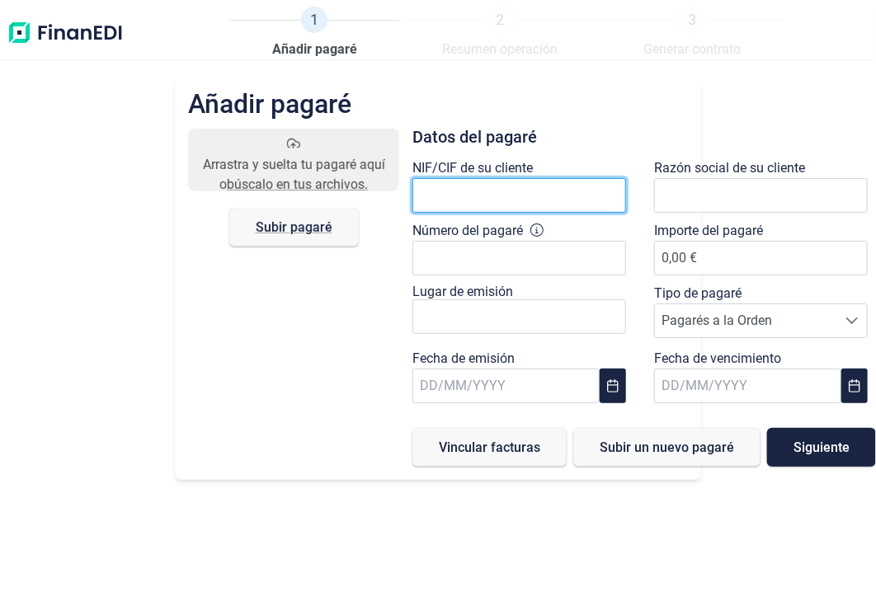
click at [472, 196] on input "text" at bounding box center [520, 195] width 214 height 35
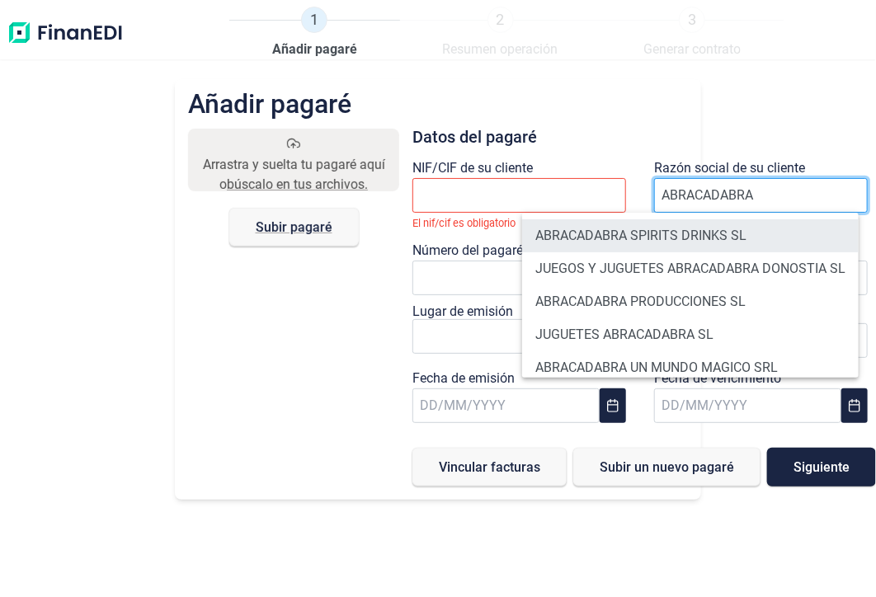
type input "ABRACADABRA"
click at [559, 247] on li "ABRACADABRA SPIRITS DRINKS SL" at bounding box center [690, 236] width 337 height 33
type input "B87573309"
type input "ABRACADABRA SPIRITS DRINKS SL"
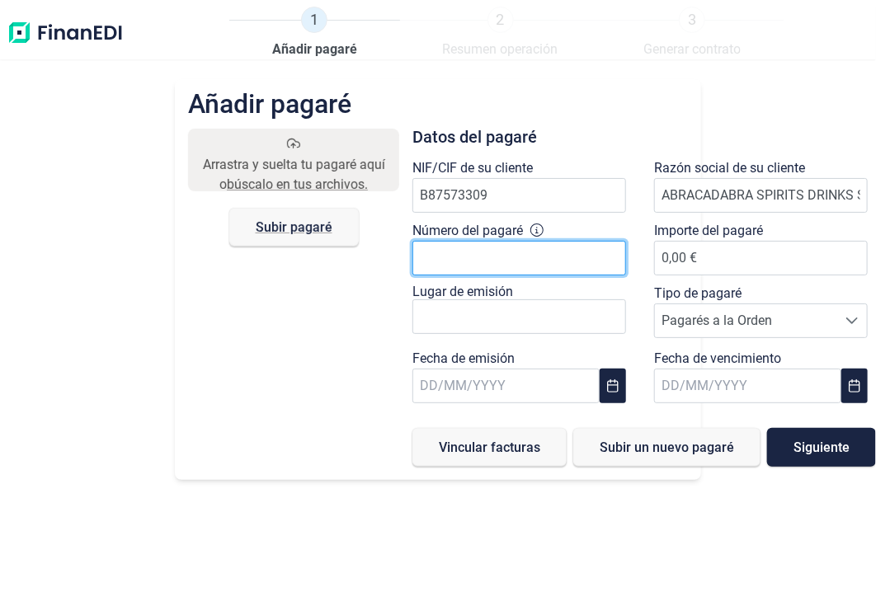
click at [531, 274] on input "Número del pagaré" at bounding box center [520, 258] width 214 height 35
type input "7395230582423"
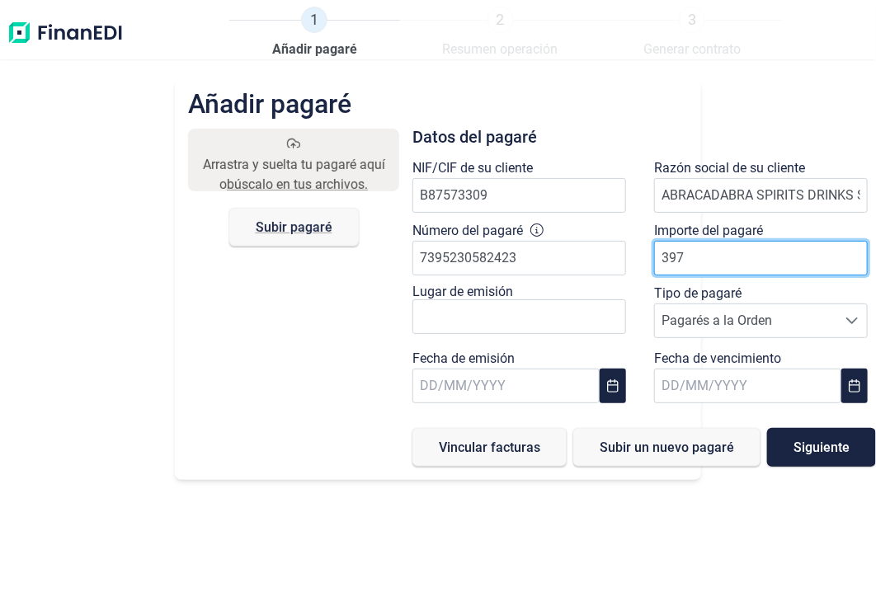
type input "3976"
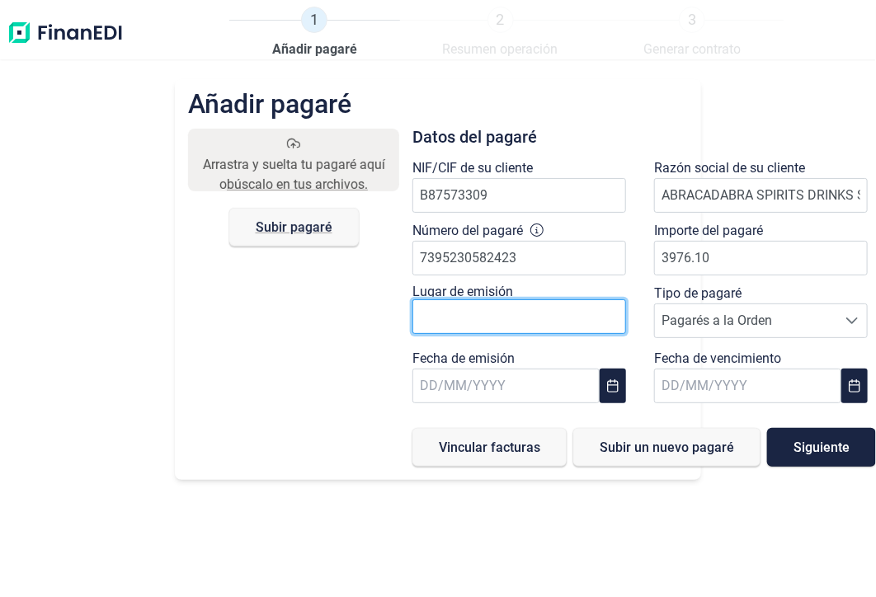
type input "3.976,10 €"
click at [563, 314] on input "text" at bounding box center [520, 317] width 214 height 35
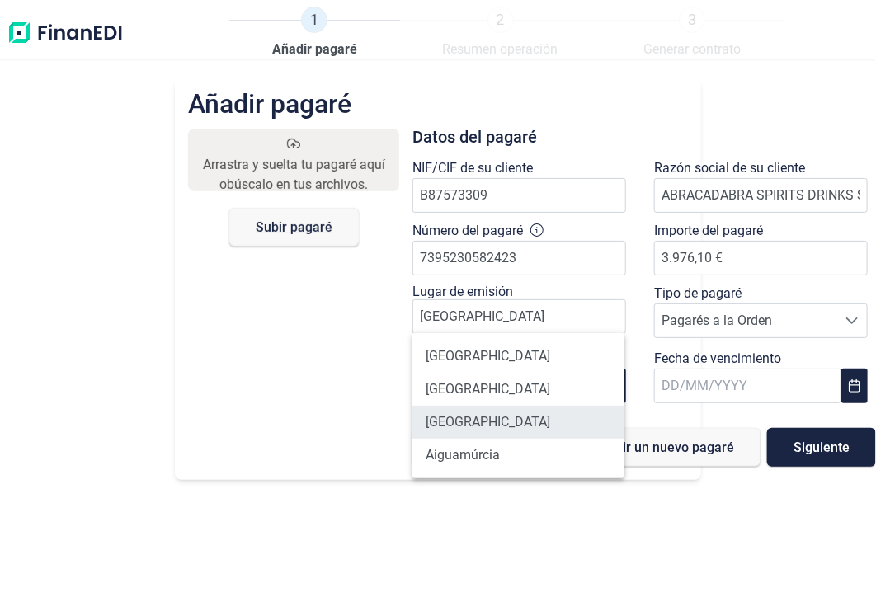
click at [533, 418] on li "[GEOGRAPHIC_DATA]" at bounding box center [519, 422] width 212 height 33
type input "[GEOGRAPHIC_DATA]"
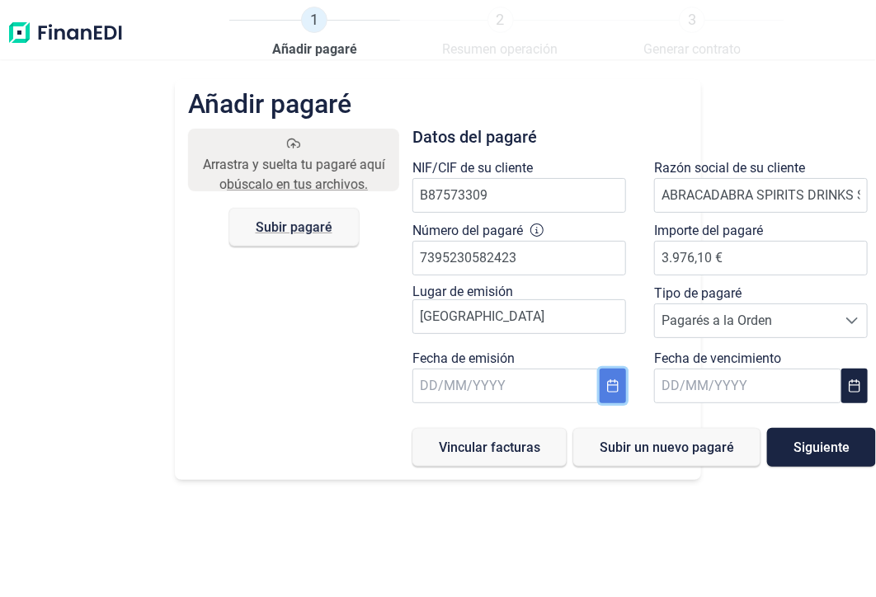
click at [616, 384] on icon "Choose Date" at bounding box center [612, 386] width 11 height 13
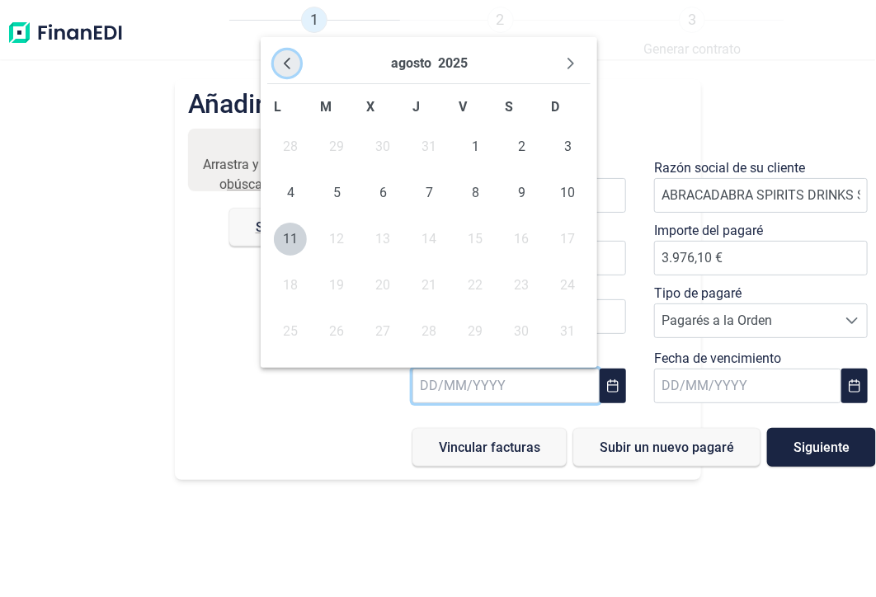
click at [286, 62] on icon "Previous Month" at bounding box center [288, 64] width 7 height 12
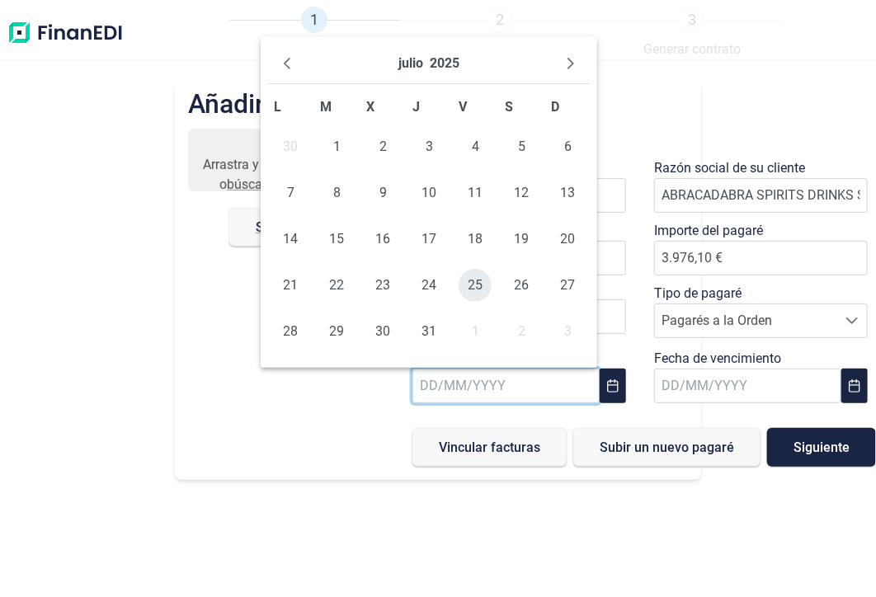
click at [484, 276] on span "25" at bounding box center [475, 285] width 33 height 33
type input "[DATE]"
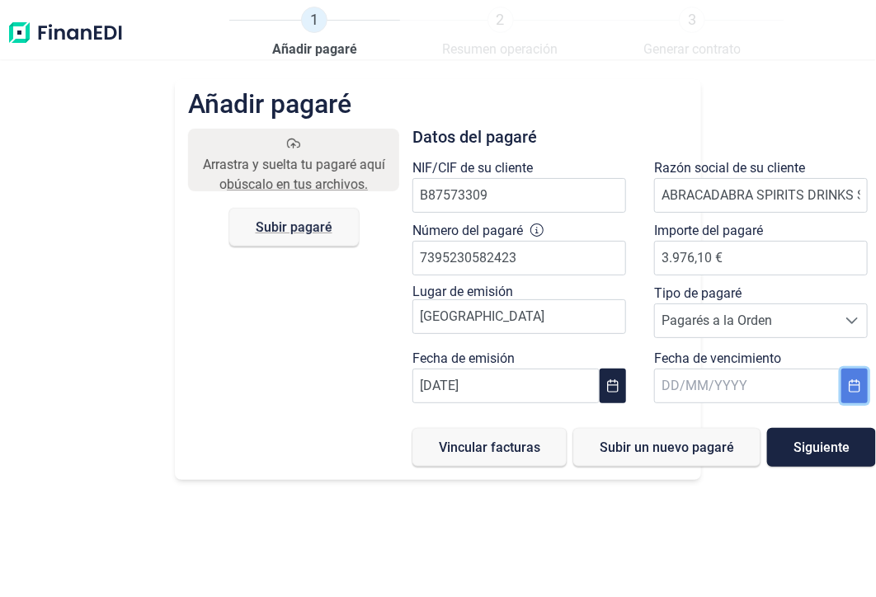
click at [862, 390] on button "Choose Date" at bounding box center [855, 386] width 27 height 35
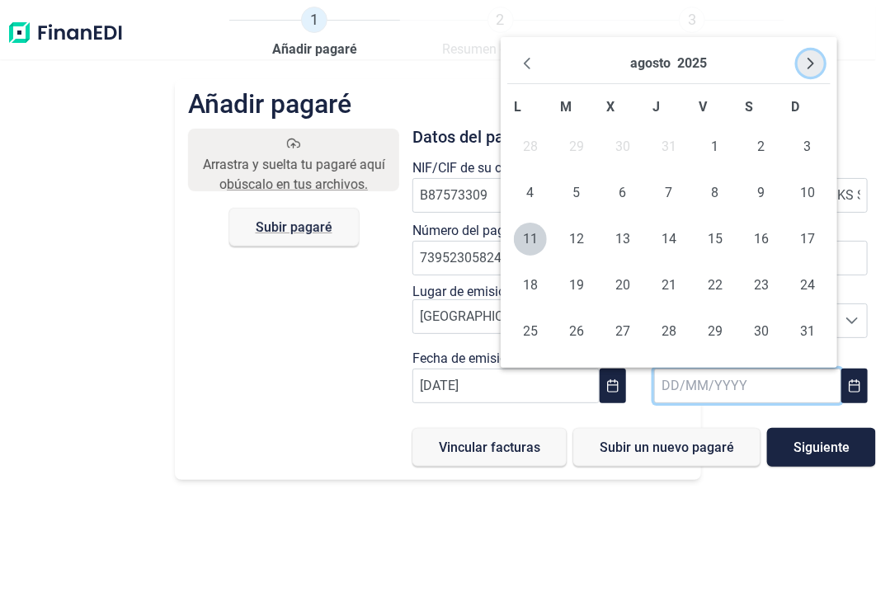
click at [811, 68] on icon "Next Month" at bounding box center [811, 63] width 13 height 13
click at [760, 289] on span "25" at bounding box center [761, 285] width 33 height 33
type input "[DATE]"
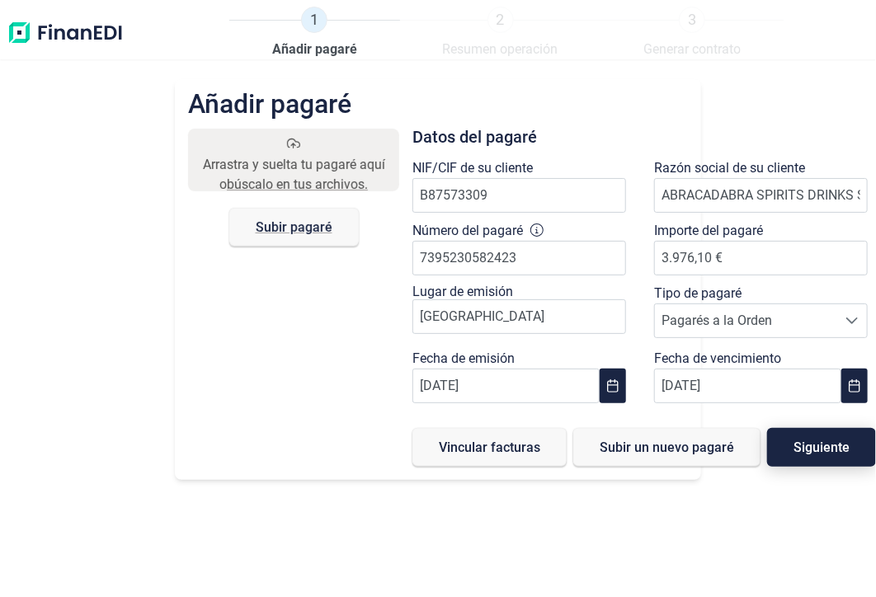
click at [840, 455] on button "Siguiente" at bounding box center [821, 447] width 109 height 39
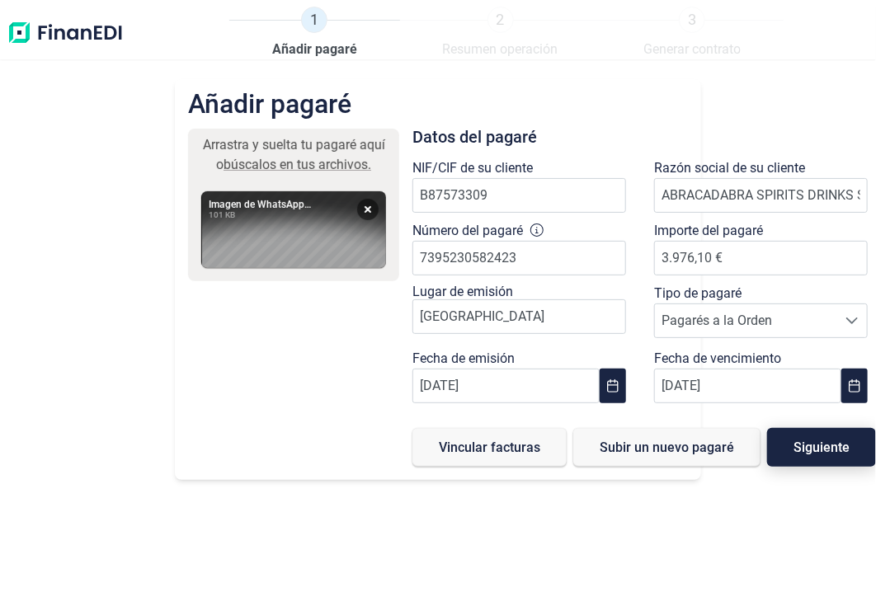
click at [801, 441] on span "Siguiente" at bounding box center [822, 447] width 56 height 12
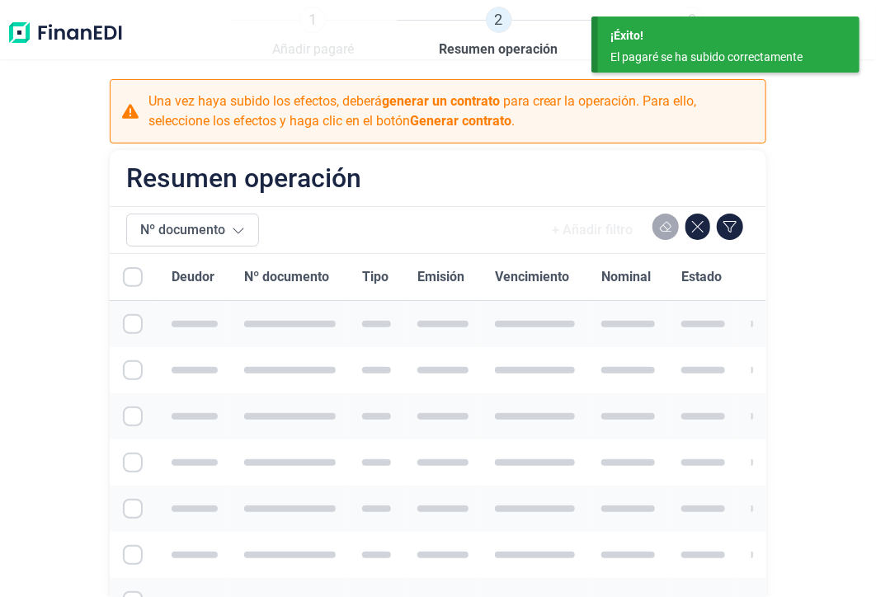
checkbox input "true"
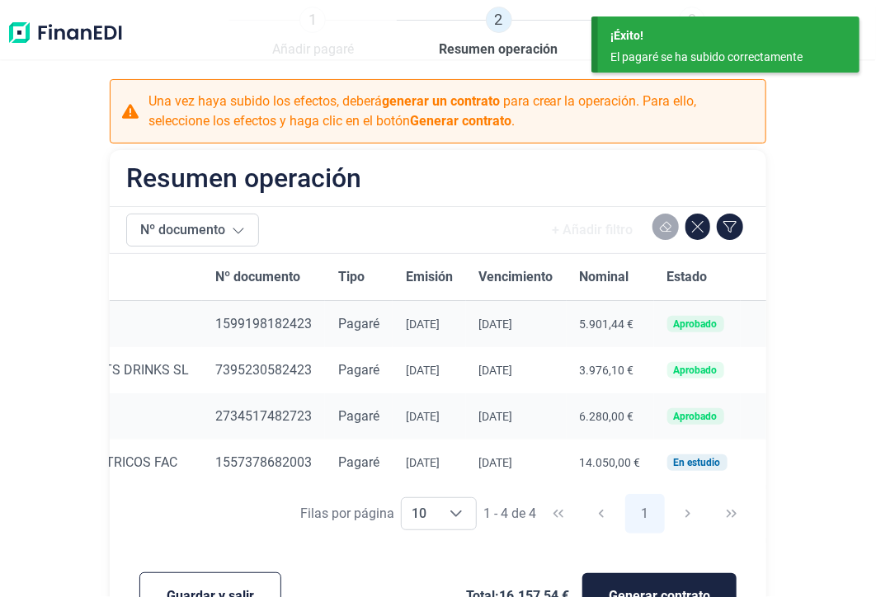
scroll to position [0, 208]
